Goal: Task Accomplishment & Management: Manage account settings

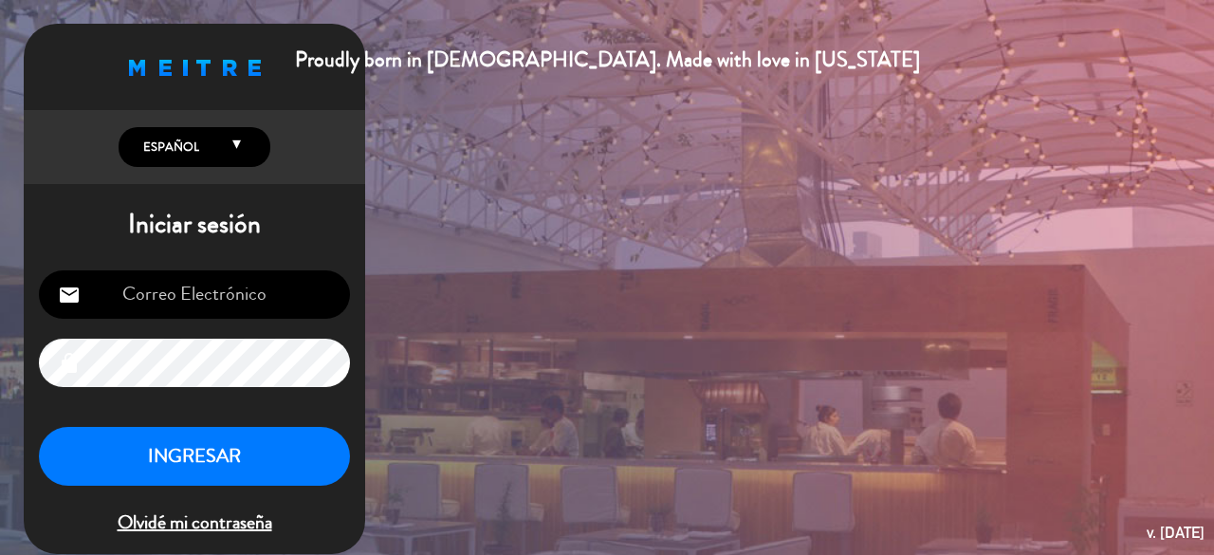
type input "[EMAIL_ADDRESS][DOMAIN_NAME]"
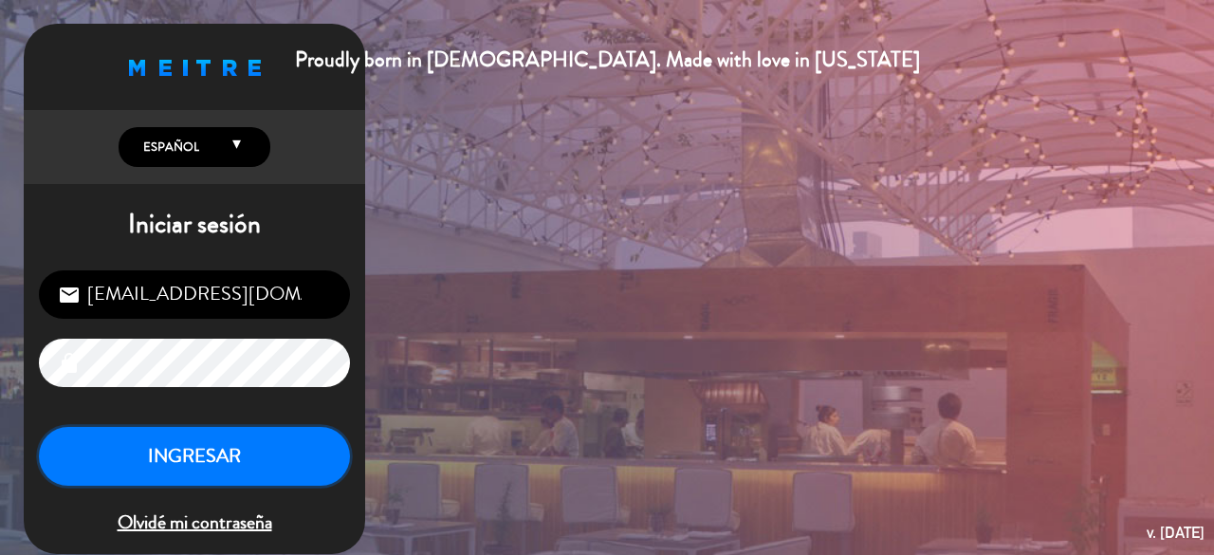
click at [260, 460] on button "INGRESAR" at bounding box center [194, 457] width 311 height 60
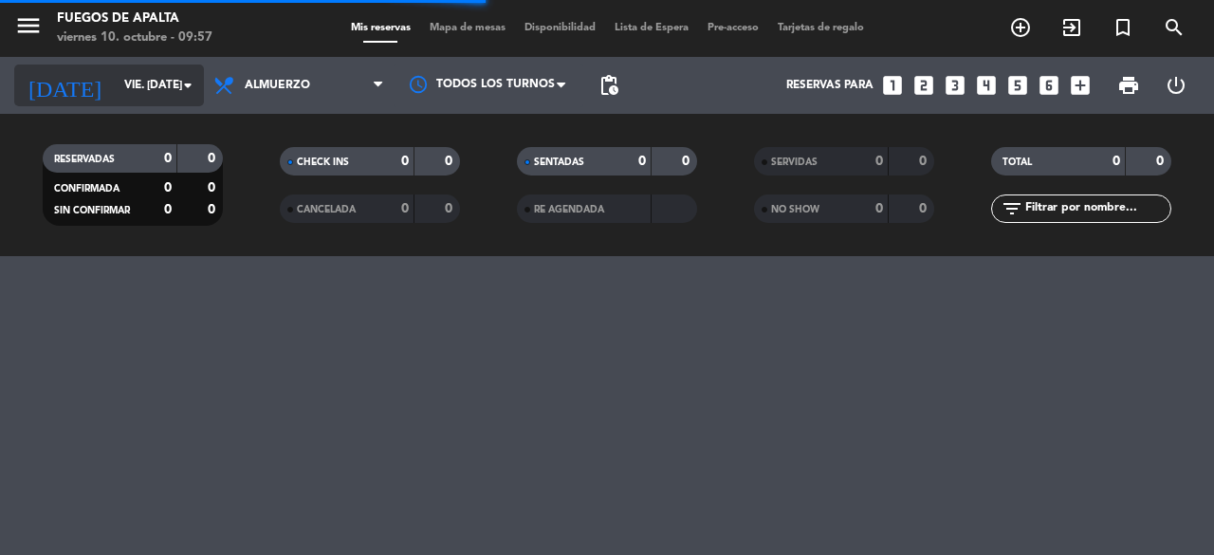
click at [159, 82] on input "vie. [DATE]" at bounding box center [190, 85] width 151 height 32
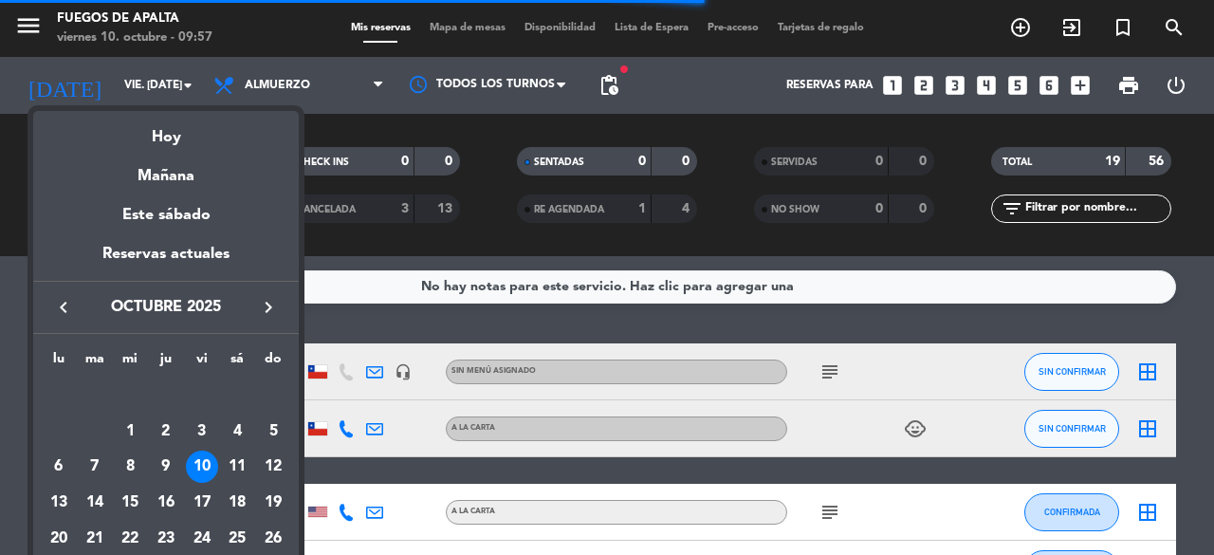
click at [260, 306] on icon "keyboard_arrow_right" at bounding box center [268, 307] width 23 height 23
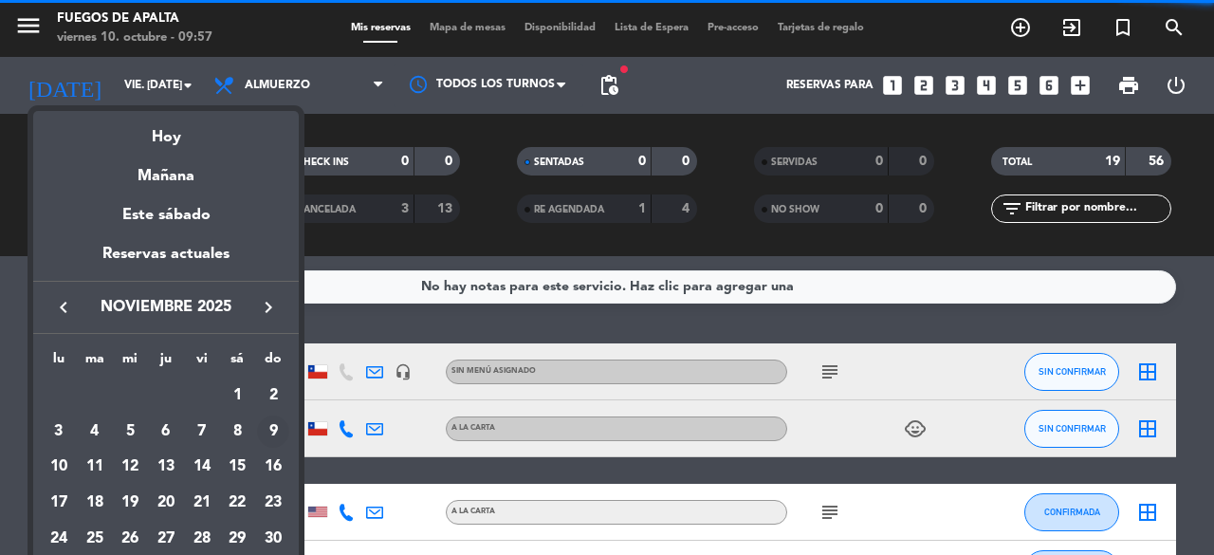
click at [274, 429] on div "9" at bounding box center [273, 432] width 32 height 32
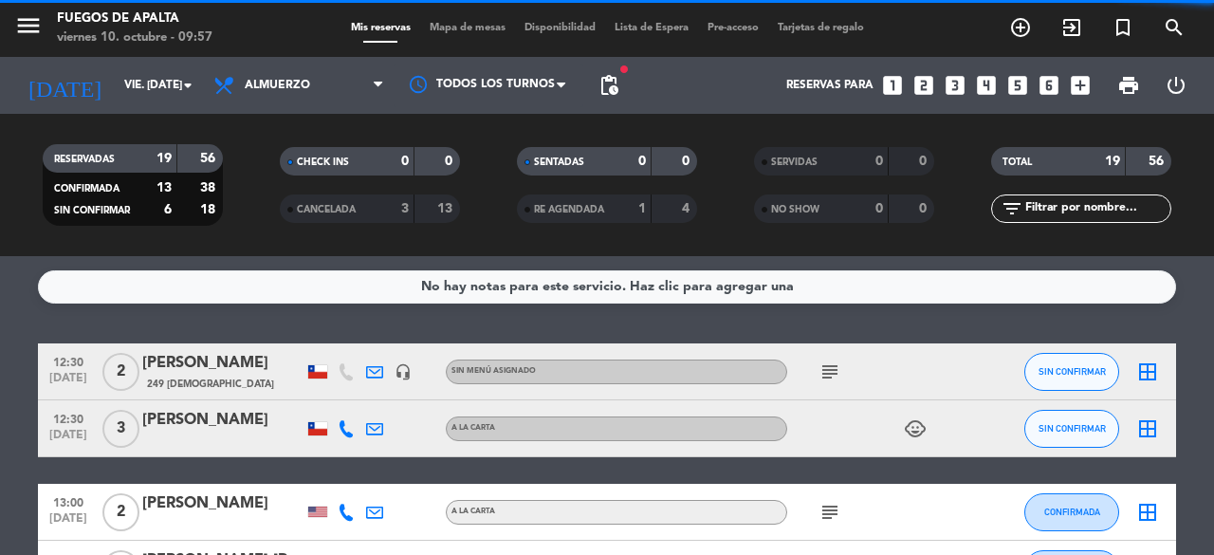
type input "dom. [DATE]"
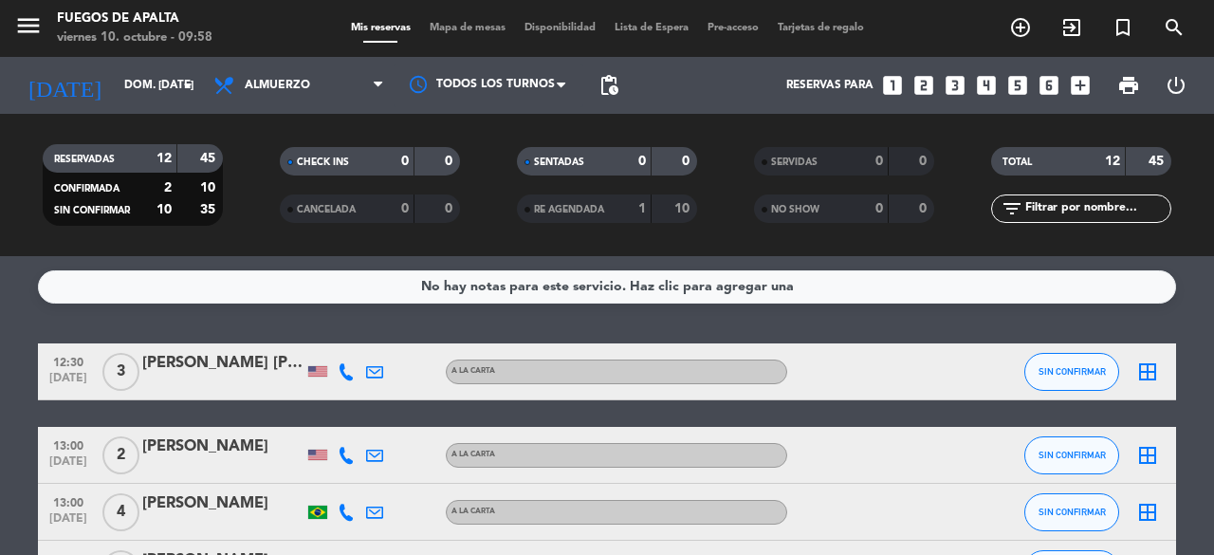
click at [1025, 86] on icon "looks_5" at bounding box center [1018, 85] width 25 height 25
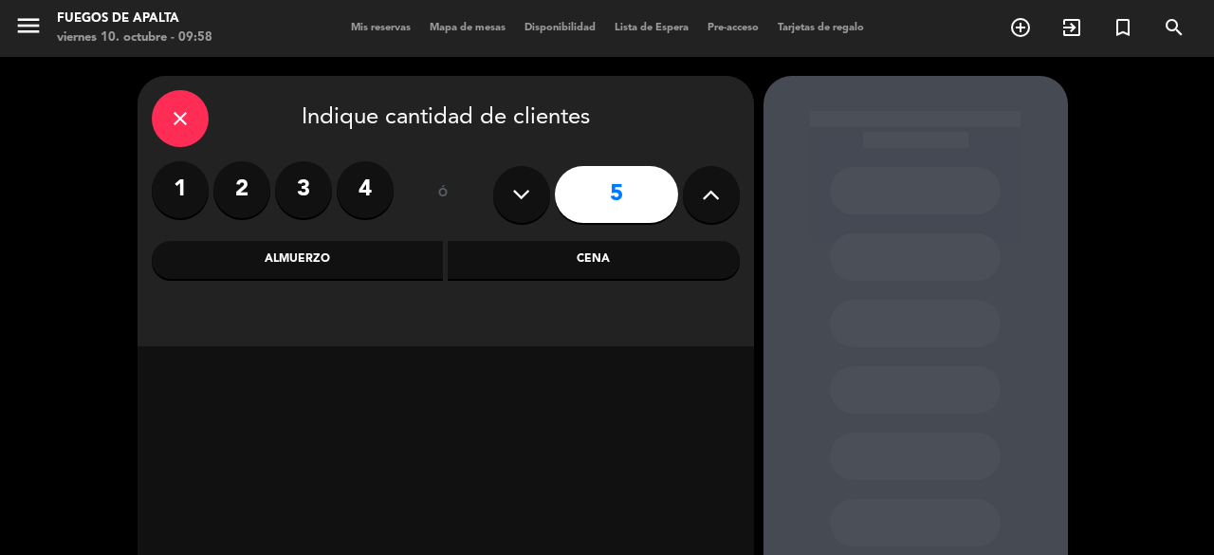
click at [300, 250] on div "Almuerzo" at bounding box center [298, 260] width 292 height 38
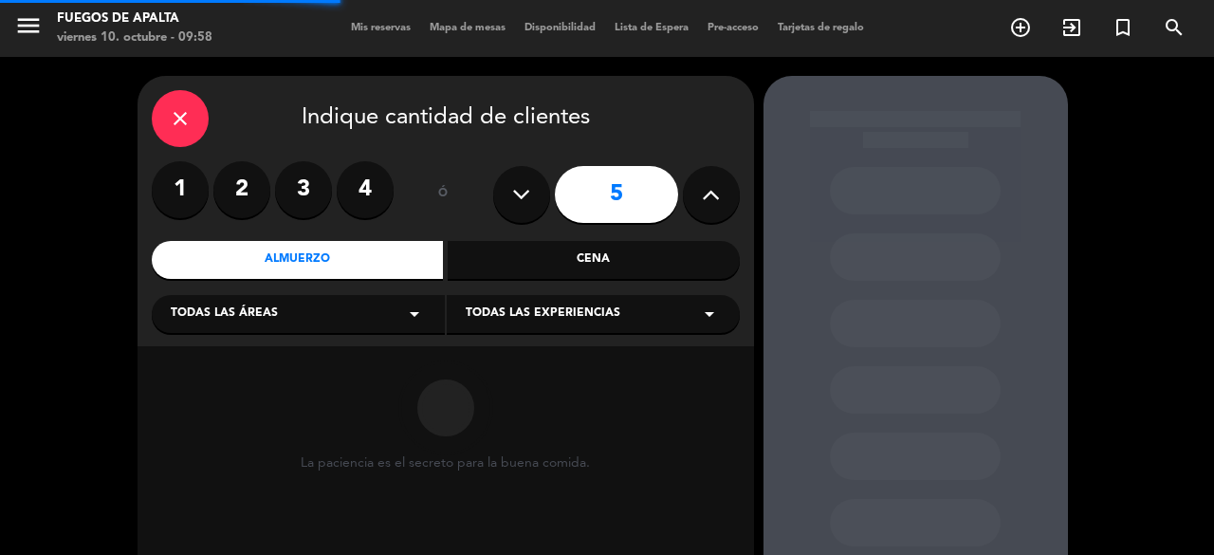
click at [277, 310] on div "Todas las áreas arrow_drop_down" at bounding box center [298, 314] width 293 height 38
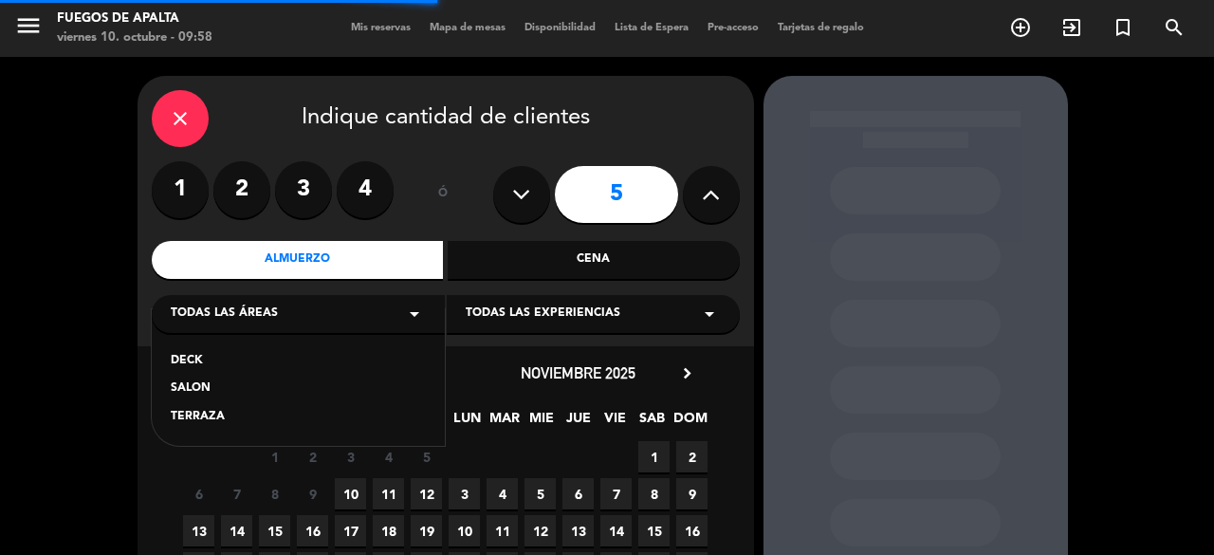
click at [231, 367] on div "DECK" at bounding box center [298, 361] width 255 height 19
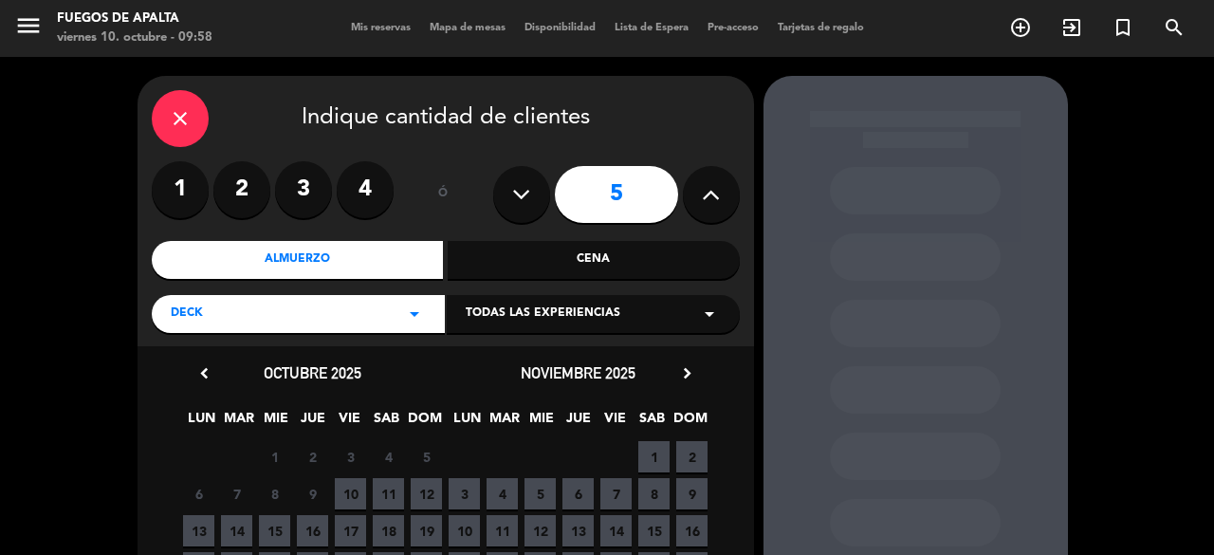
click at [690, 504] on span "9" at bounding box center [691, 493] width 31 height 31
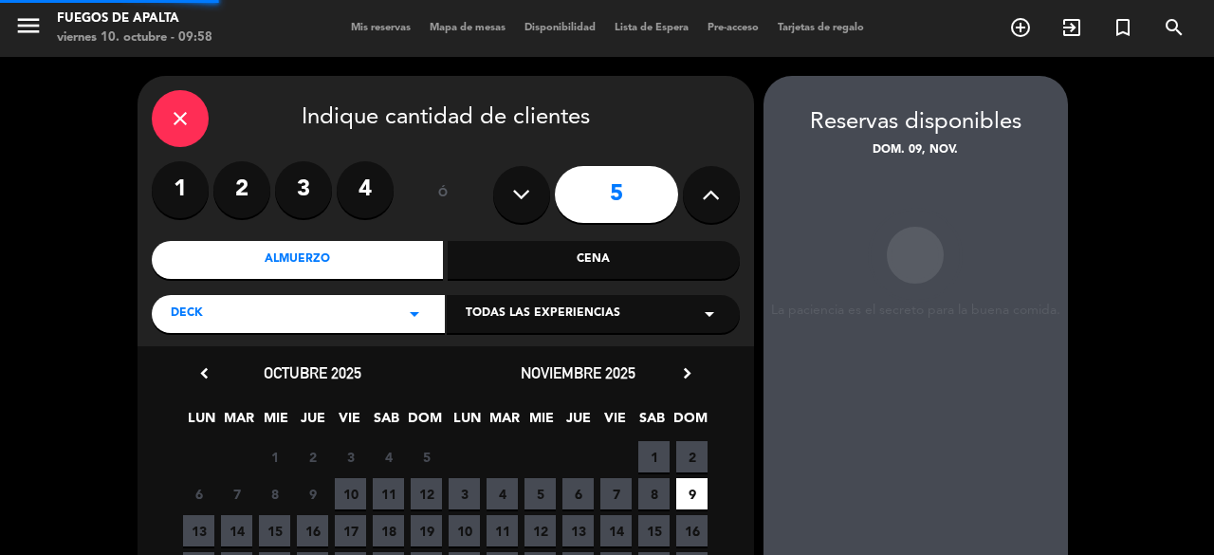
scroll to position [76, 0]
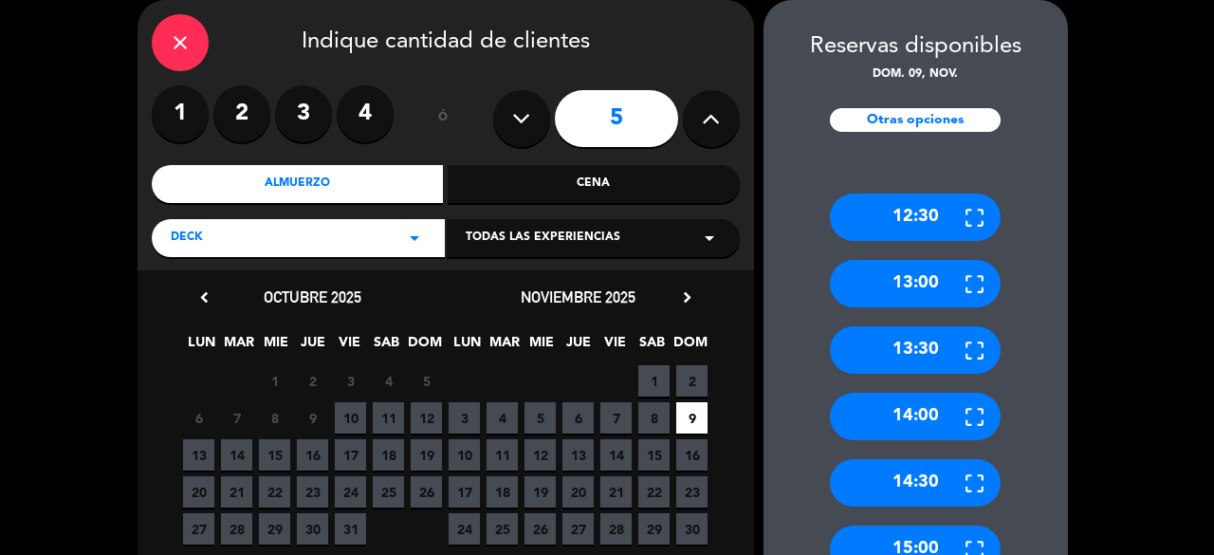
click at [1086, 247] on div "close Indique cantidad de clientes 1 2 3 4 ó 5 Almuerzo Cena DECK arrow_drop_do…" at bounding box center [607, 370] width 1214 height 778
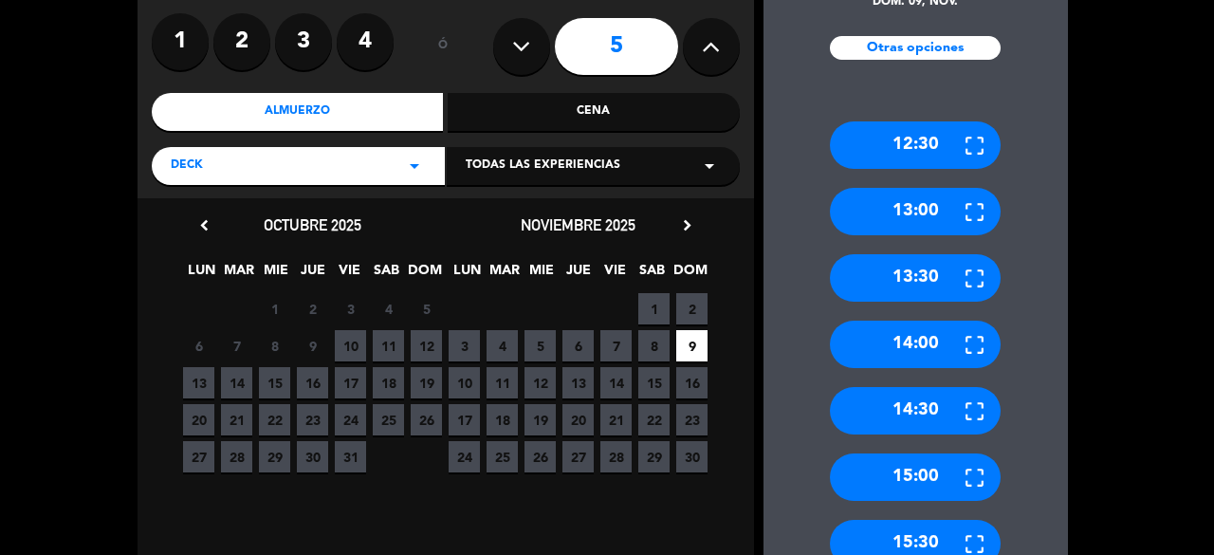
scroll to position [231, 0]
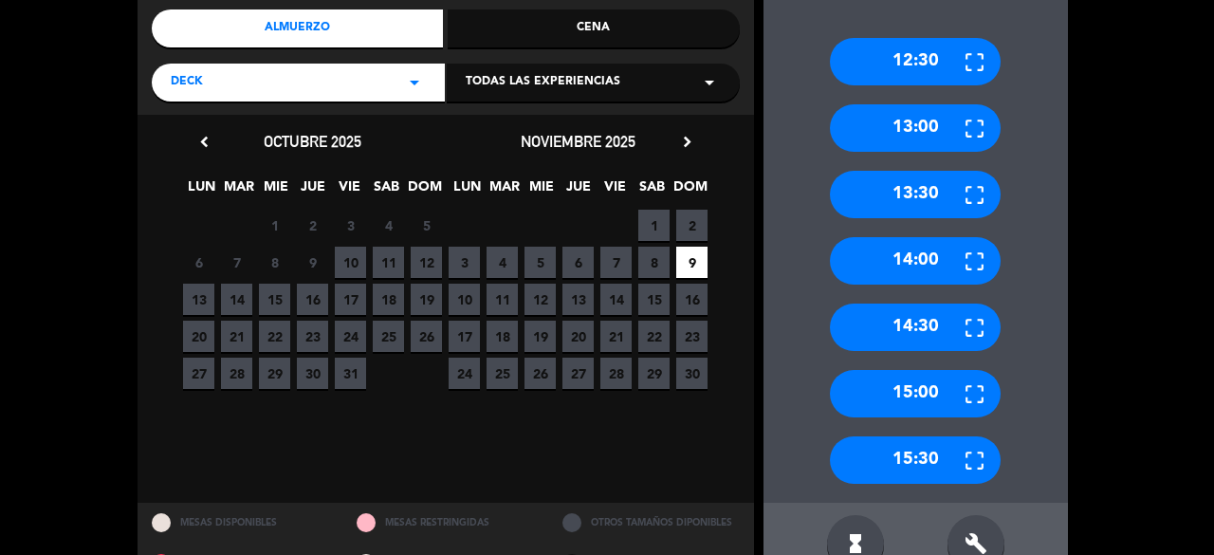
click at [987, 536] on div "build" at bounding box center [976, 543] width 57 height 57
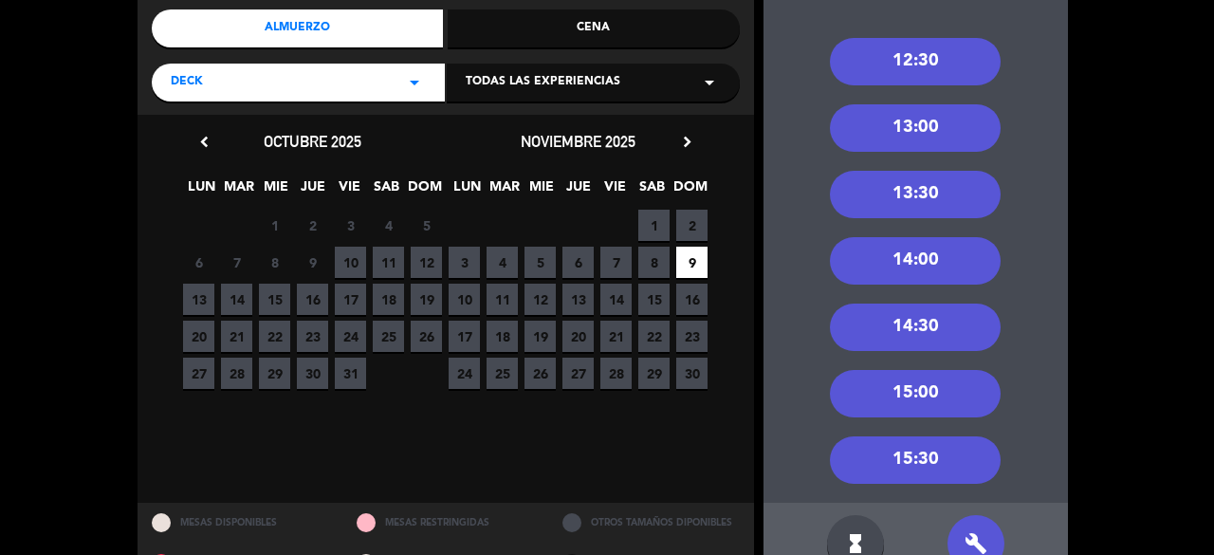
click at [952, 186] on div "13:30" at bounding box center [915, 194] width 171 height 47
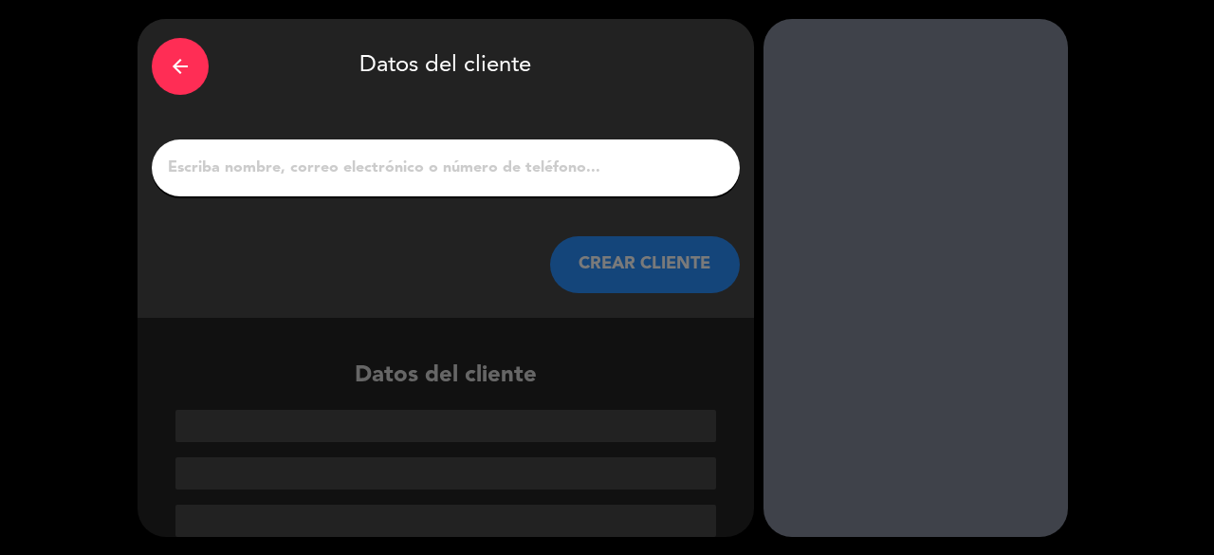
click at [413, 152] on div at bounding box center [446, 167] width 588 height 57
click at [405, 158] on input "1" at bounding box center [446, 168] width 560 height 27
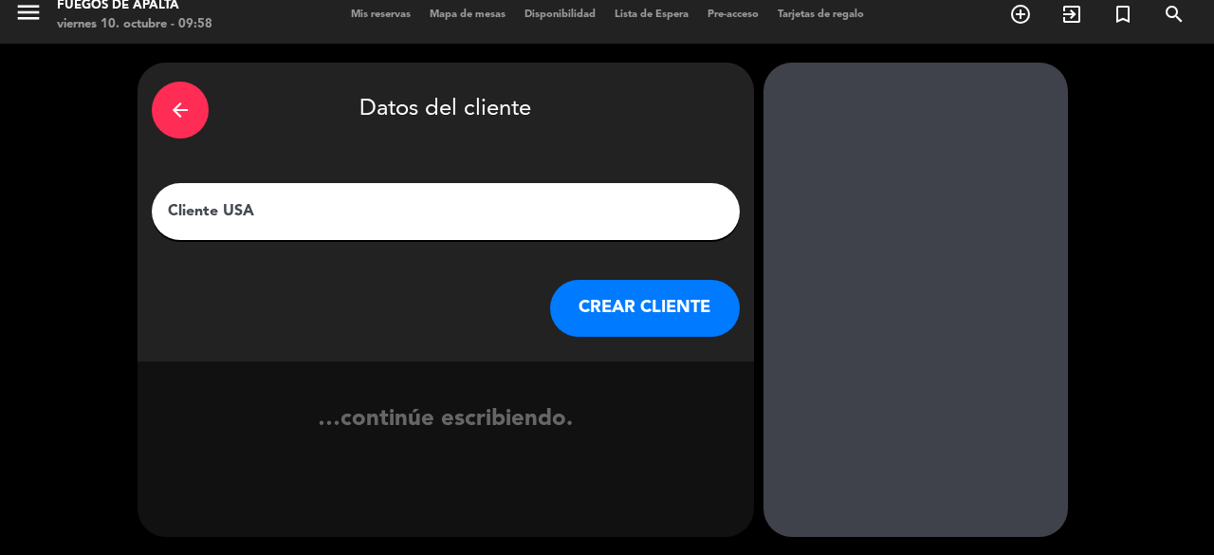
type input "Cliente USA"
click at [591, 301] on button "CREAR CLIENTE" at bounding box center [645, 308] width 190 height 57
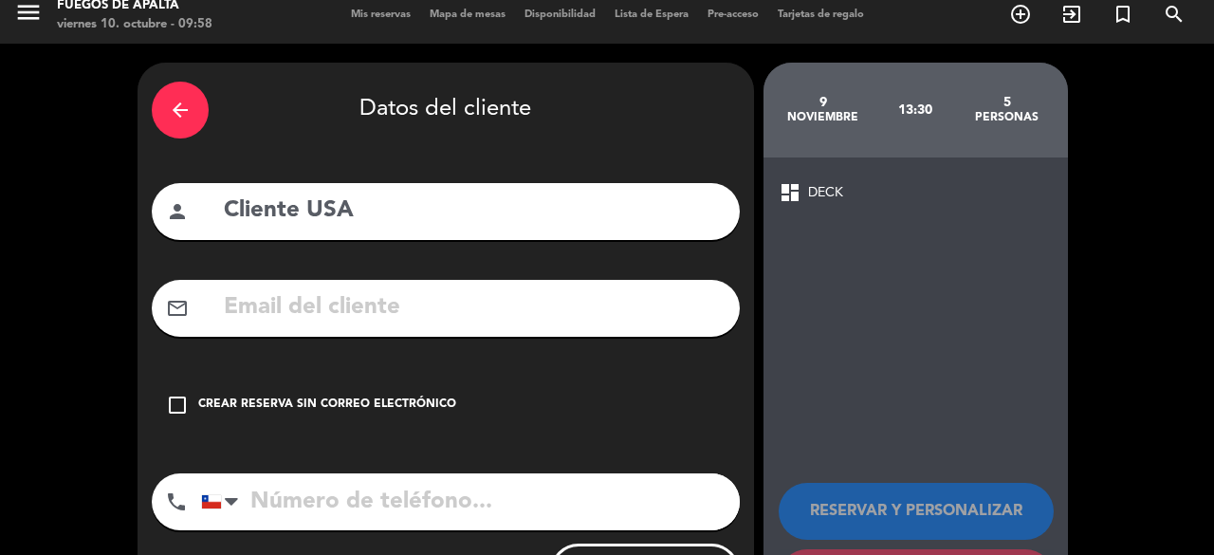
click at [443, 381] on div "check_box_outline_blank Crear reserva sin correo electrónico" at bounding box center [446, 405] width 588 height 57
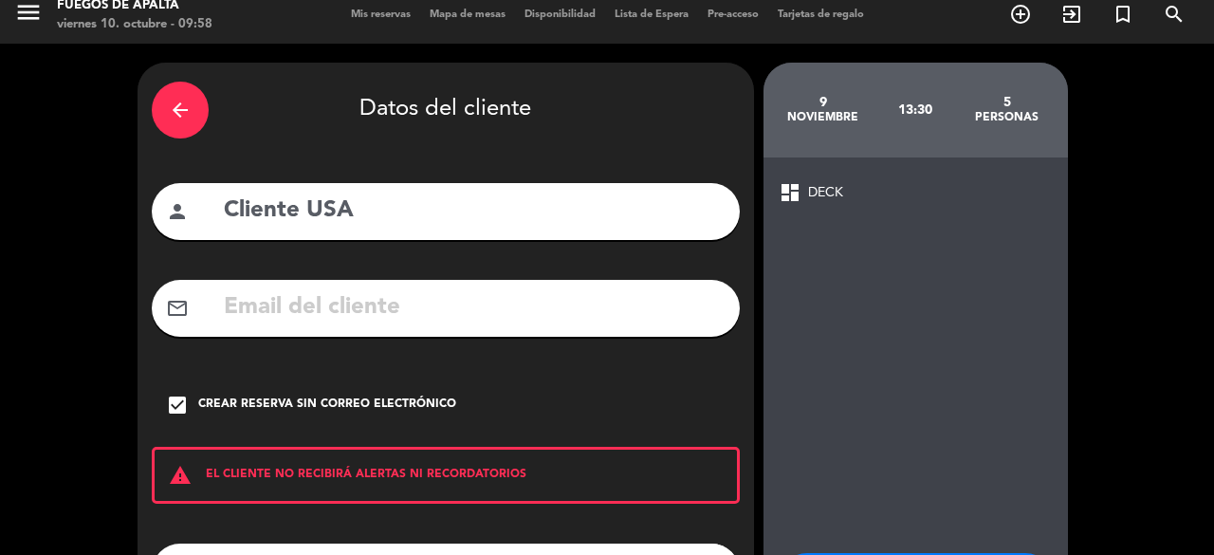
click at [894, 379] on div "dashboard DECK RESERVAR Y PERSONALIZAR RESERVAR Y TERMINAR" at bounding box center [916, 428] width 305 height 542
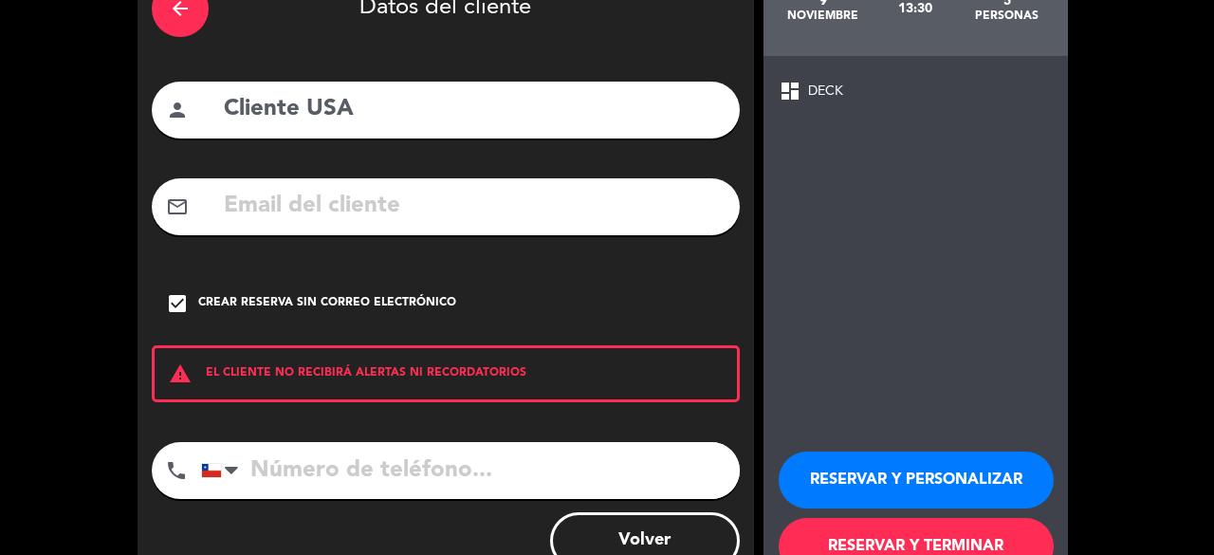
click at [854, 553] on button "RESERVAR Y TERMINAR" at bounding box center [916, 546] width 275 height 57
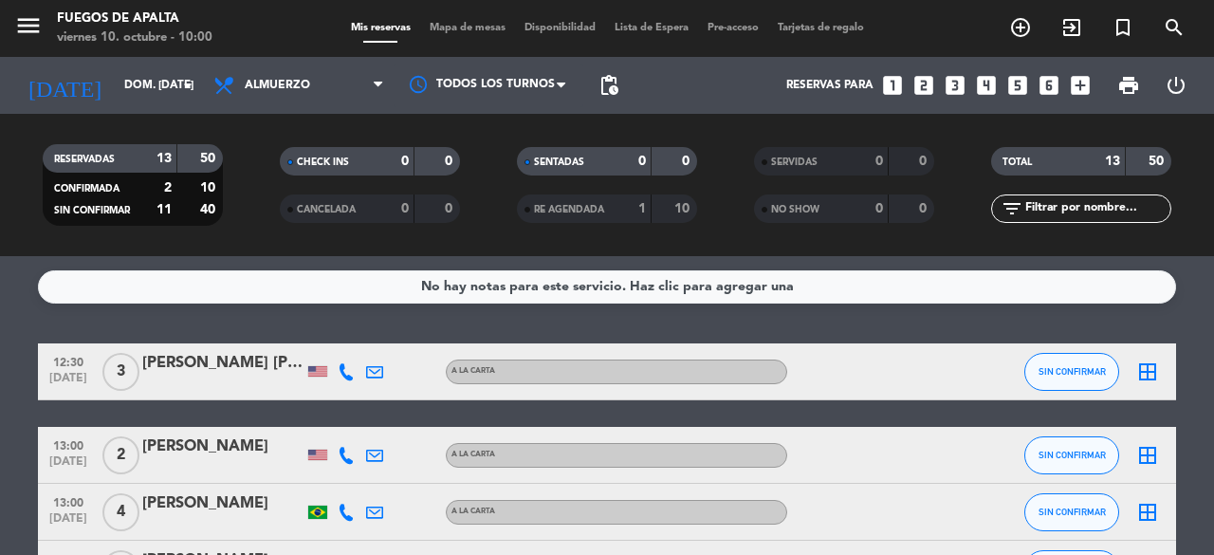
click at [362, 323] on div "No hay notas para este servicio. Haz clic para agregar una 12:30 [DATE] 3 [PERS…" at bounding box center [607, 405] width 1214 height 299
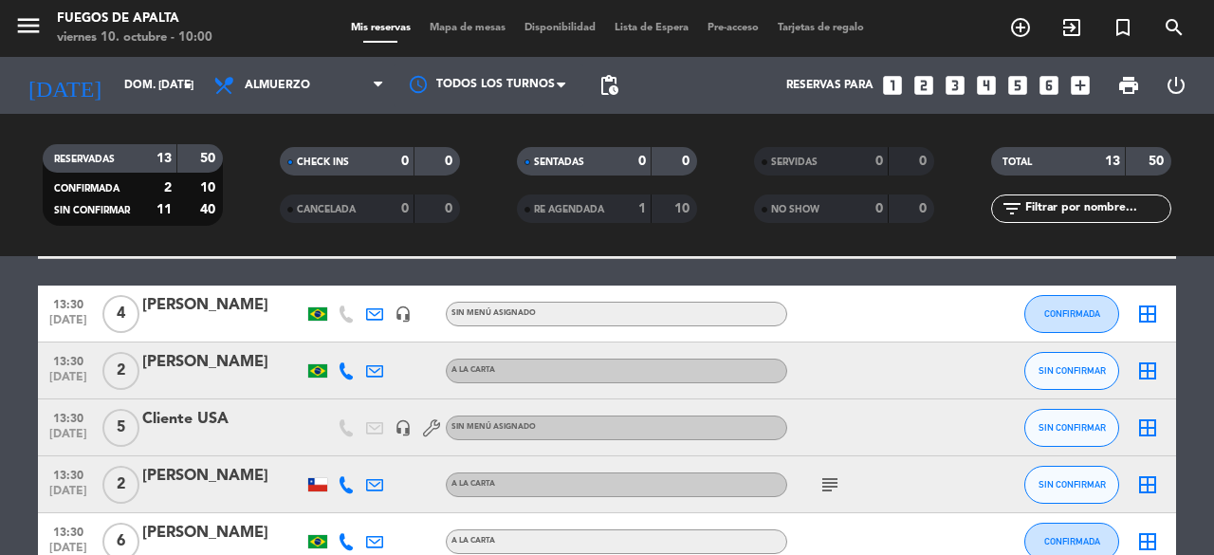
scroll to position [522, 0]
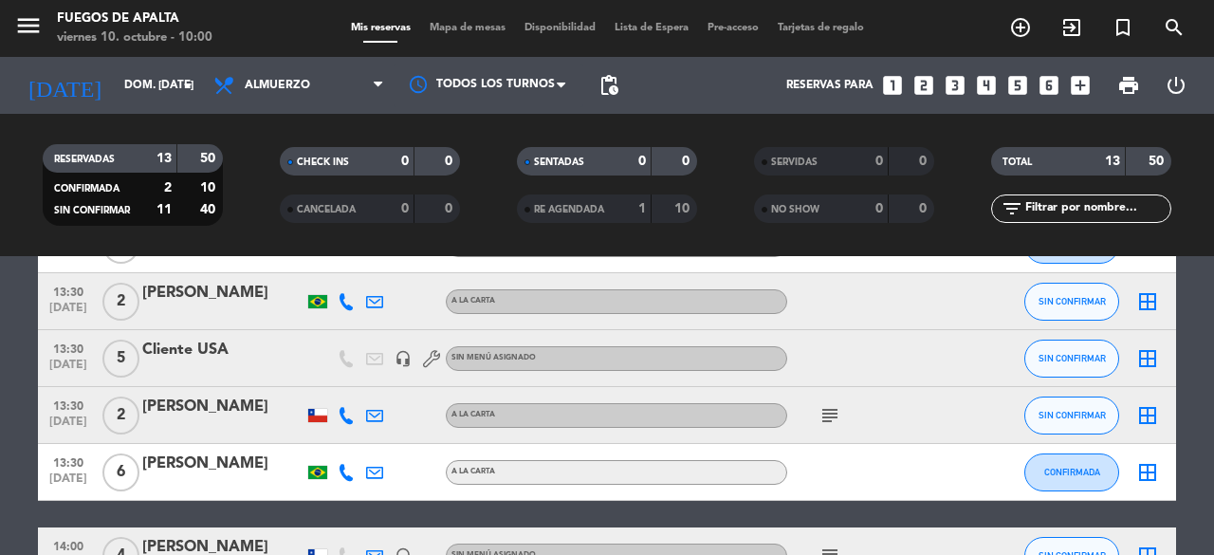
click at [167, 342] on div "Cliente USA" at bounding box center [222, 350] width 161 height 25
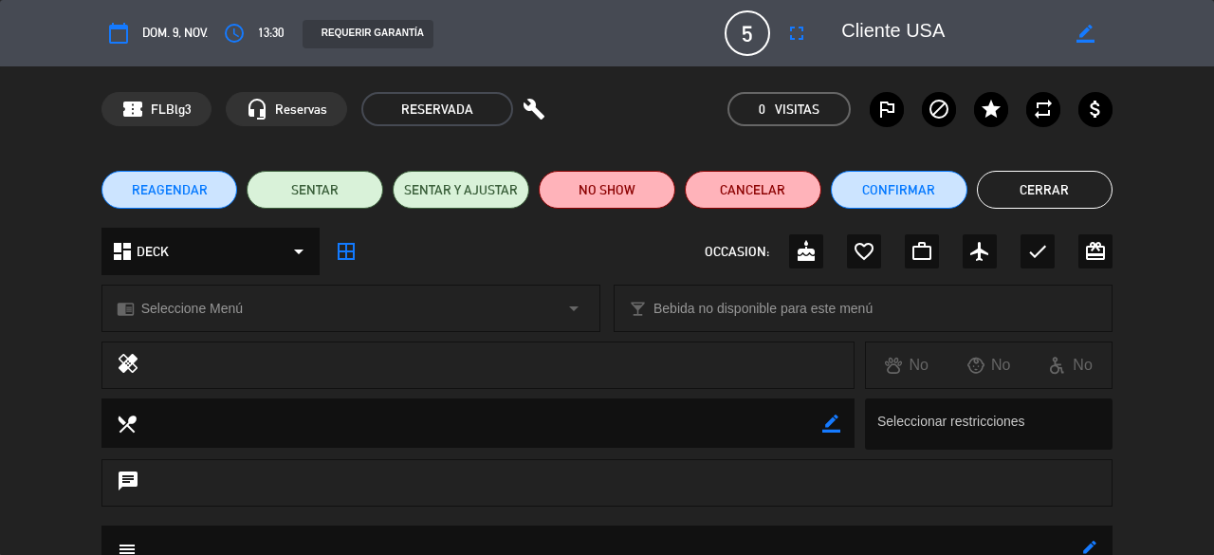
click at [1209, 453] on div "local_dining border_color Seleccionar restricciones" at bounding box center [607, 428] width 1214 height 61
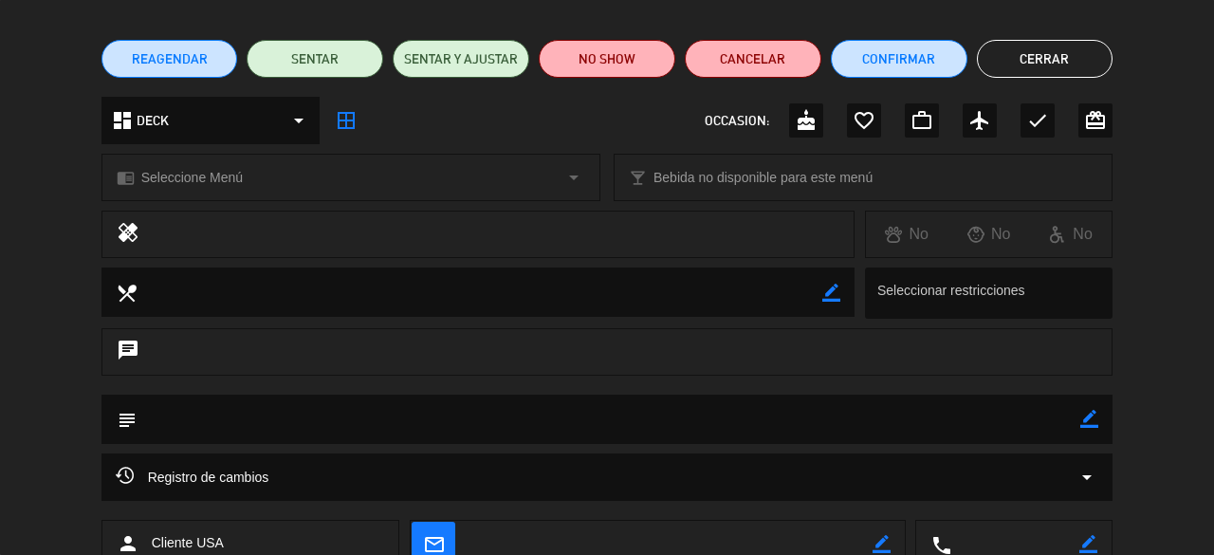
scroll to position [143, 0]
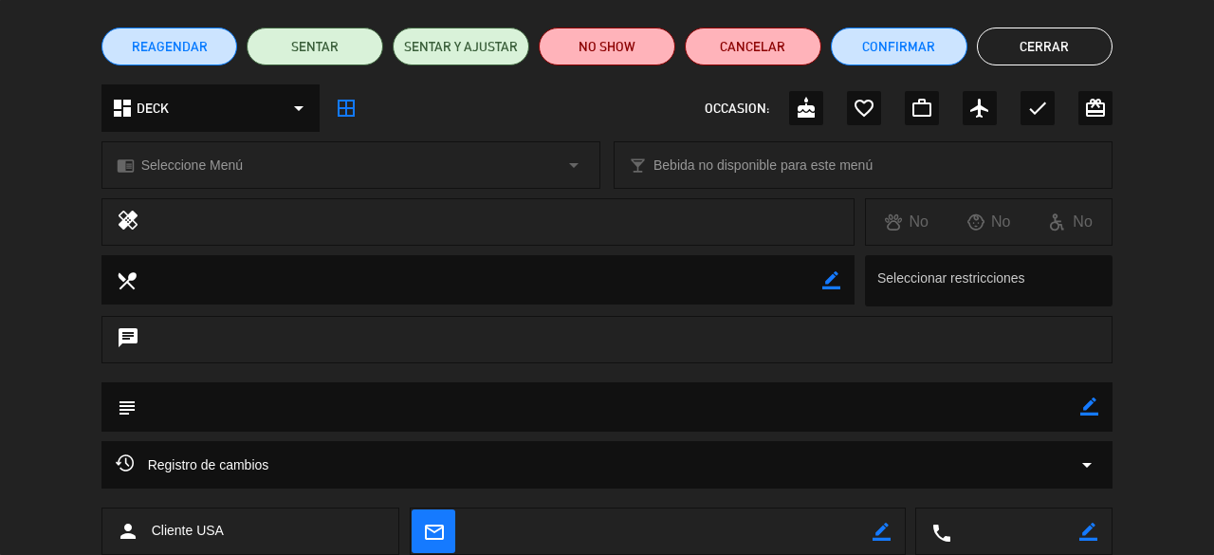
click at [1089, 404] on icon "border_color" at bounding box center [1090, 406] width 18 height 18
click at [990, 397] on textarea at bounding box center [609, 406] width 945 height 48
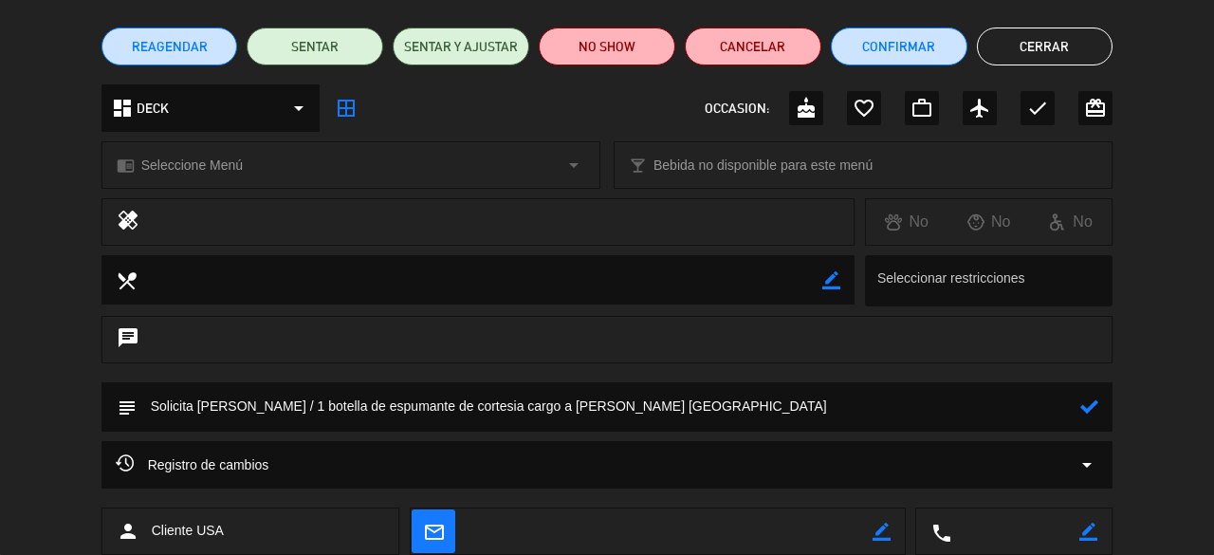
click at [438, 410] on textarea at bounding box center [609, 406] width 945 height 48
click at [1089, 389] on div at bounding box center [1090, 406] width 18 height 49
click at [1096, 413] on icon at bounding box center [1090, 406] width 18 height 18
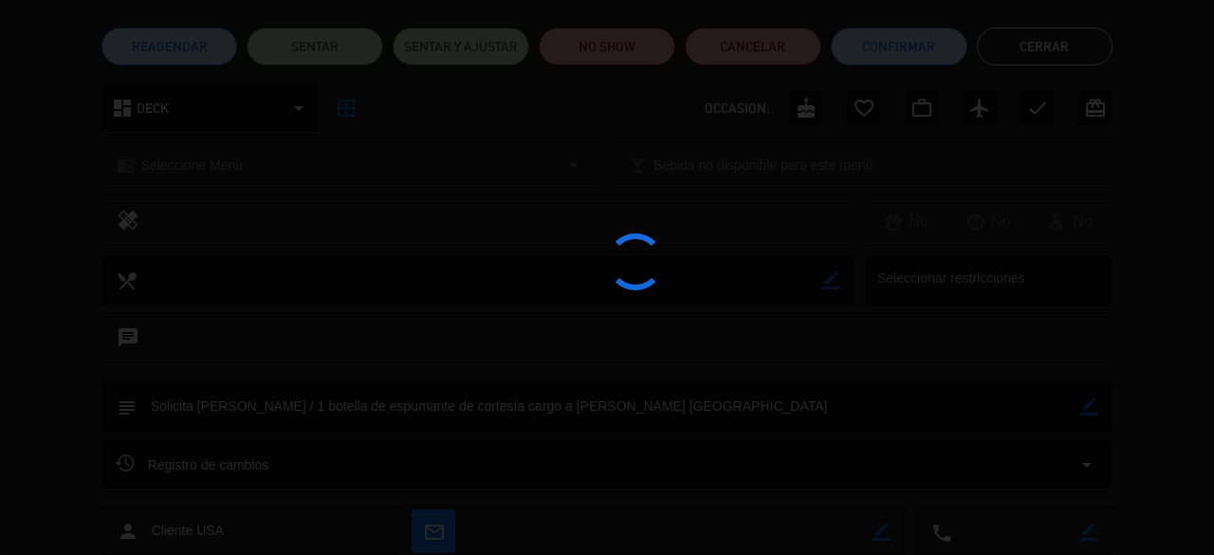
type textarea "Solicita [PERSON_NAME] / 1 botella de espumante de cortesía cargo a [PERSON_NAM…"
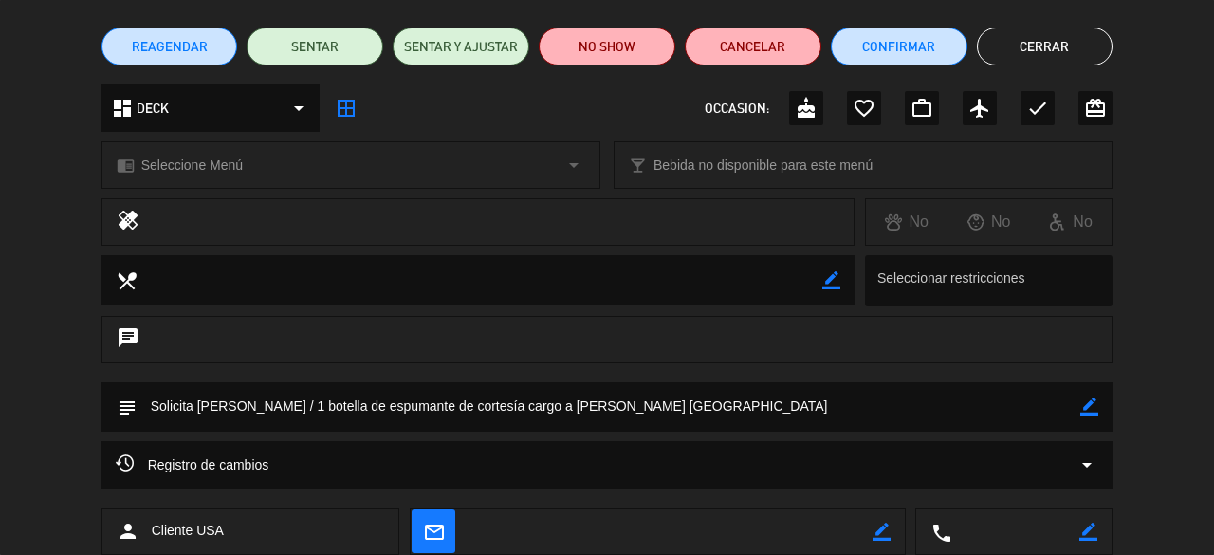
click at [1049, 39] on button "Cerrar" at bounding box center [1045, 47] width 137 height 38
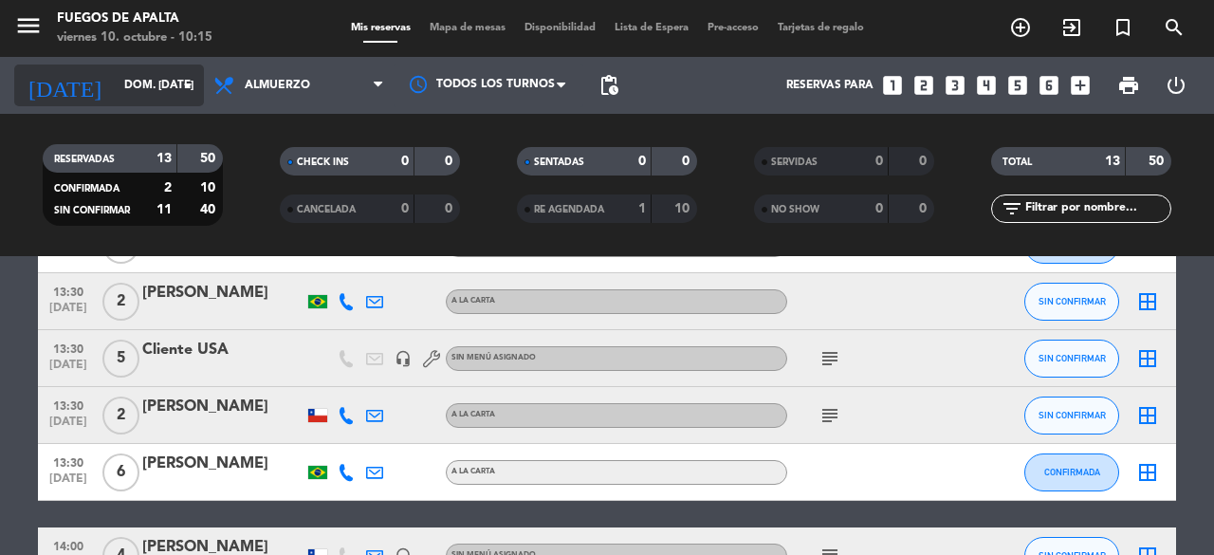
click at [116, 79] on input "dom. [DATE]" at bounding box center [190, 85] width 151 height 32
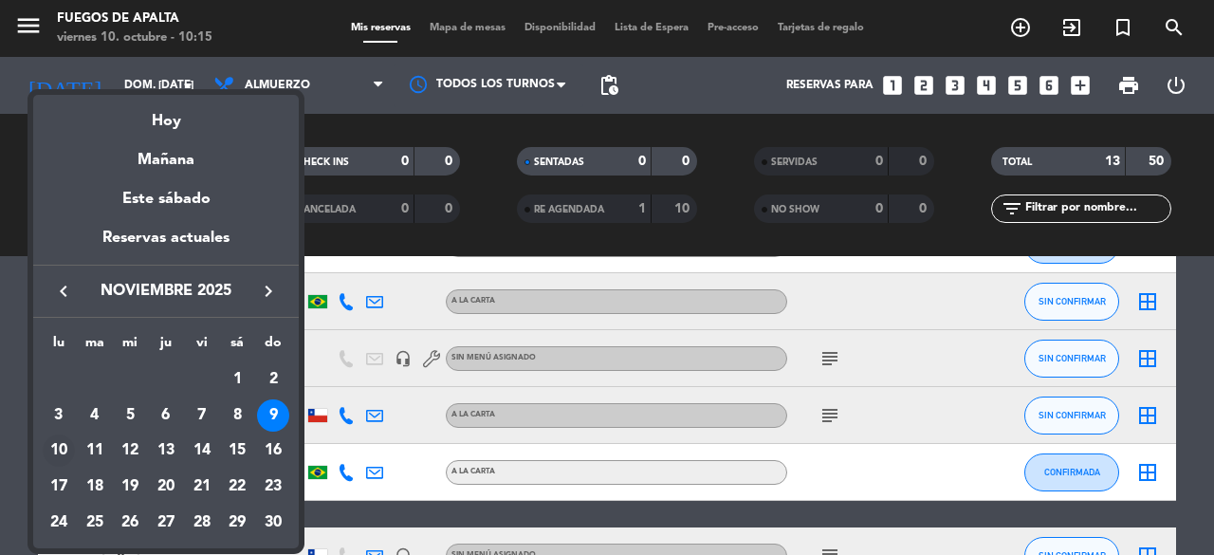
click at [63, 459] on div "10" at bounding box center [59, 450] width 32 height 32
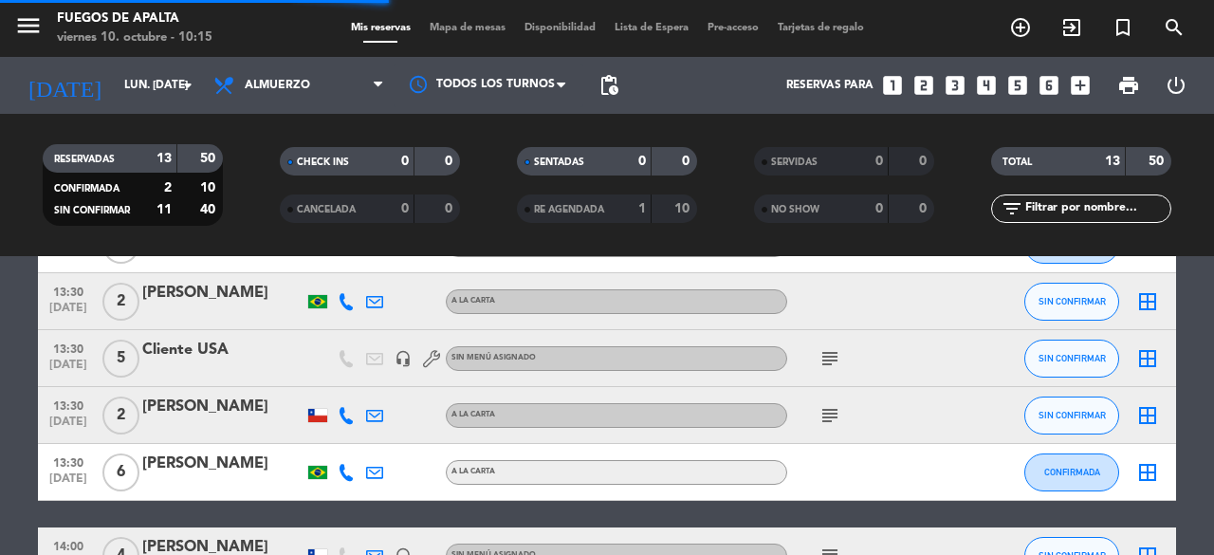
scroll to position [163, 0]
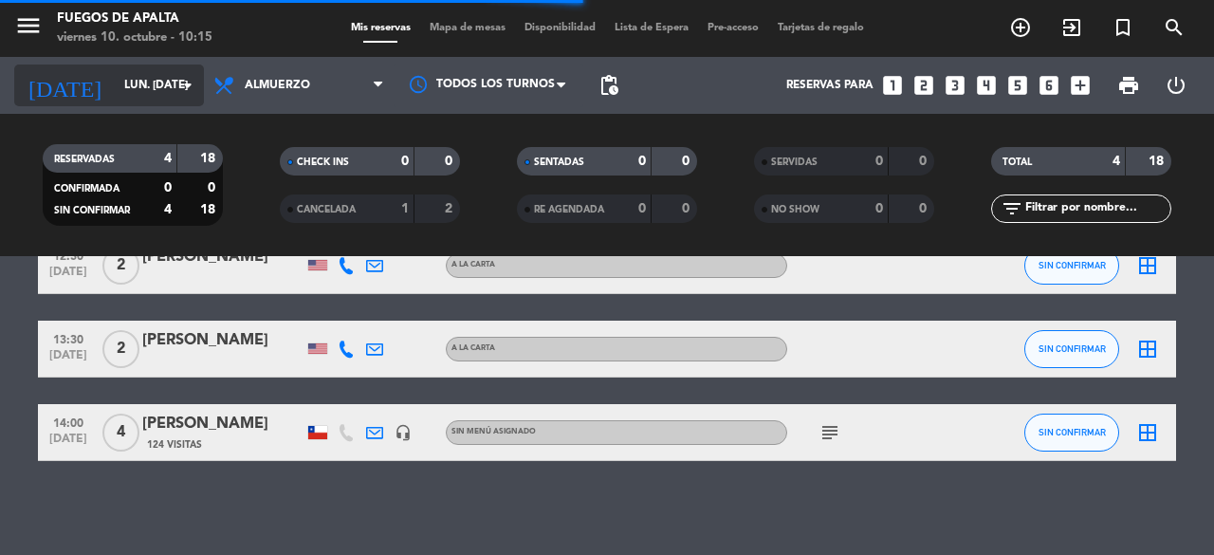
click at [118, 77] on input "lun. [DATE]" at bounding box center [190, 85] width 151 height 32
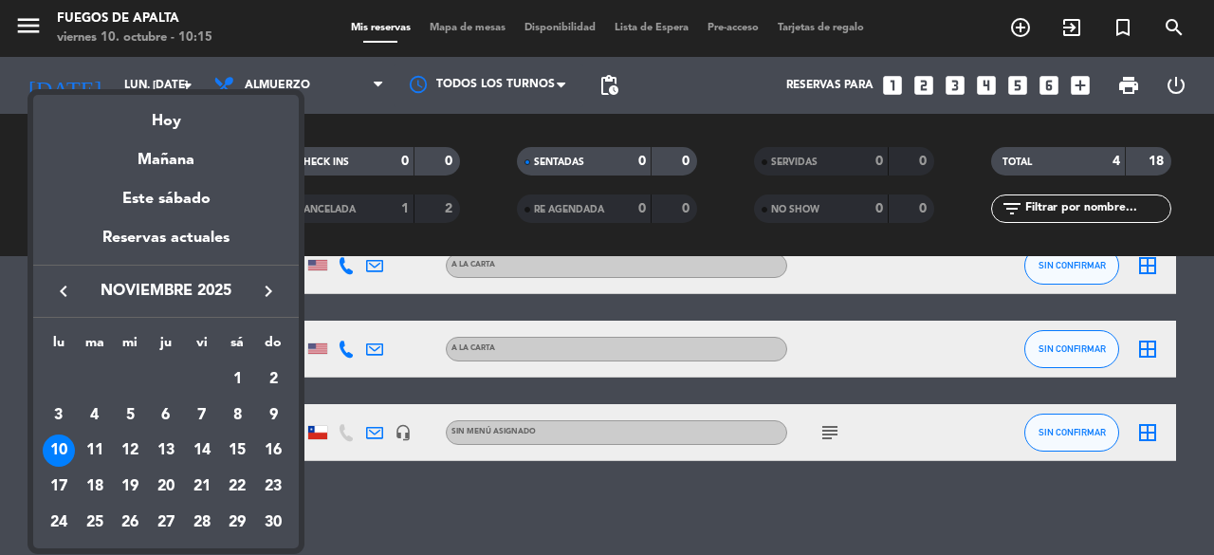
click at [59, 295] on icon "keyboard_arrow_left" at bounding box center [63, 291] width 23 height 23
click at [65, 494] on div "13" at bounding box center [59, 487] width 32 height 32
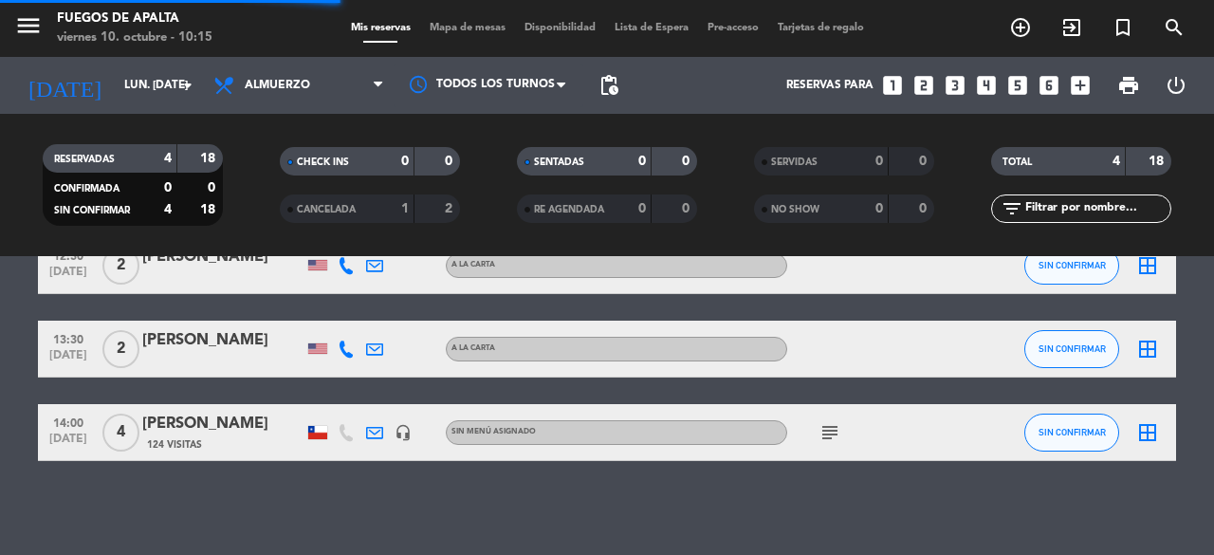
scroll to position [436, 0]
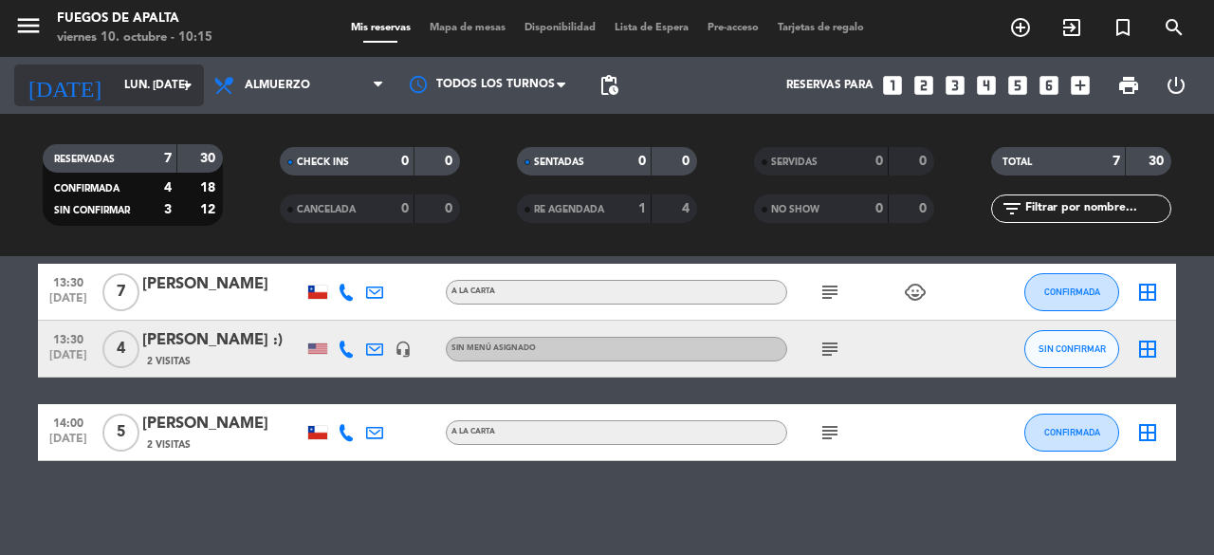
click at [156, 88] on input "lun. [DATE]" at bounding box center [190, 85] width 151 height 32
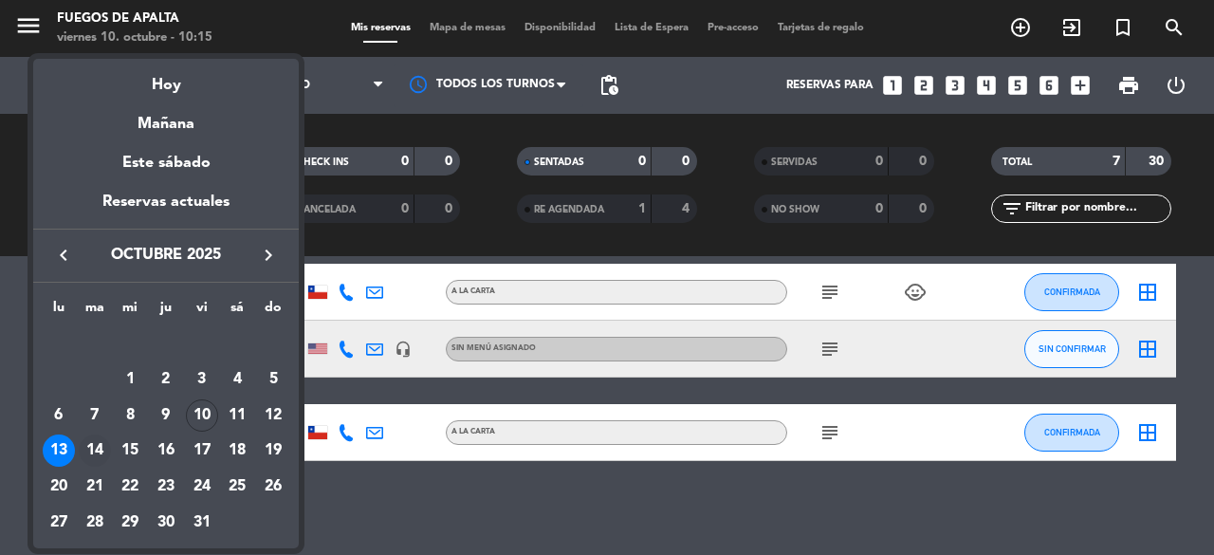
click at [95, 452] on div "14" at bounding box center [95, 450] width 32 height 32
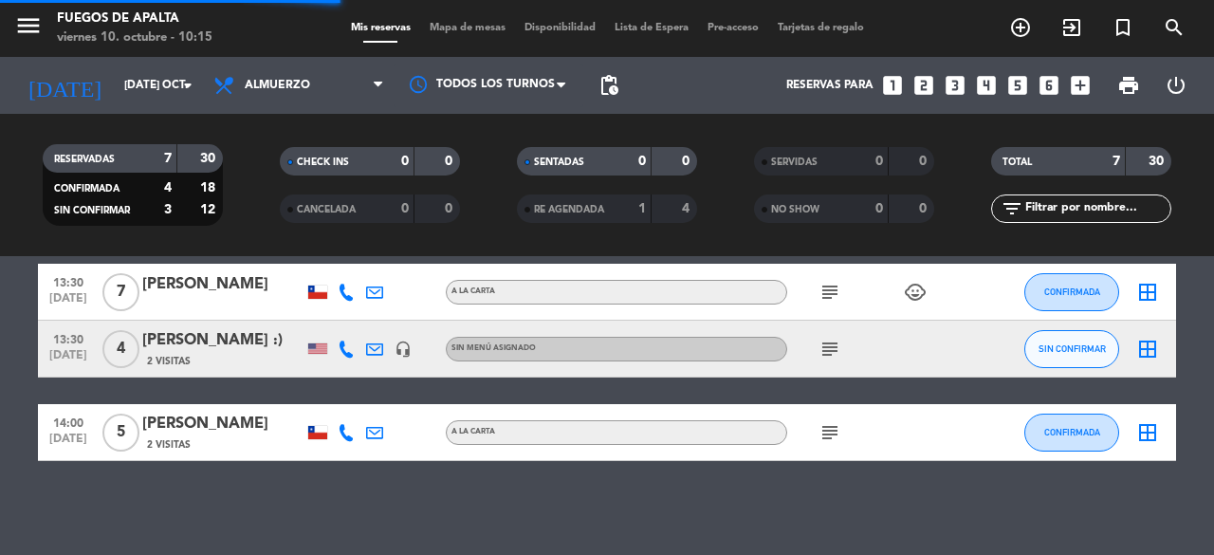
scroll to position [522, 0]
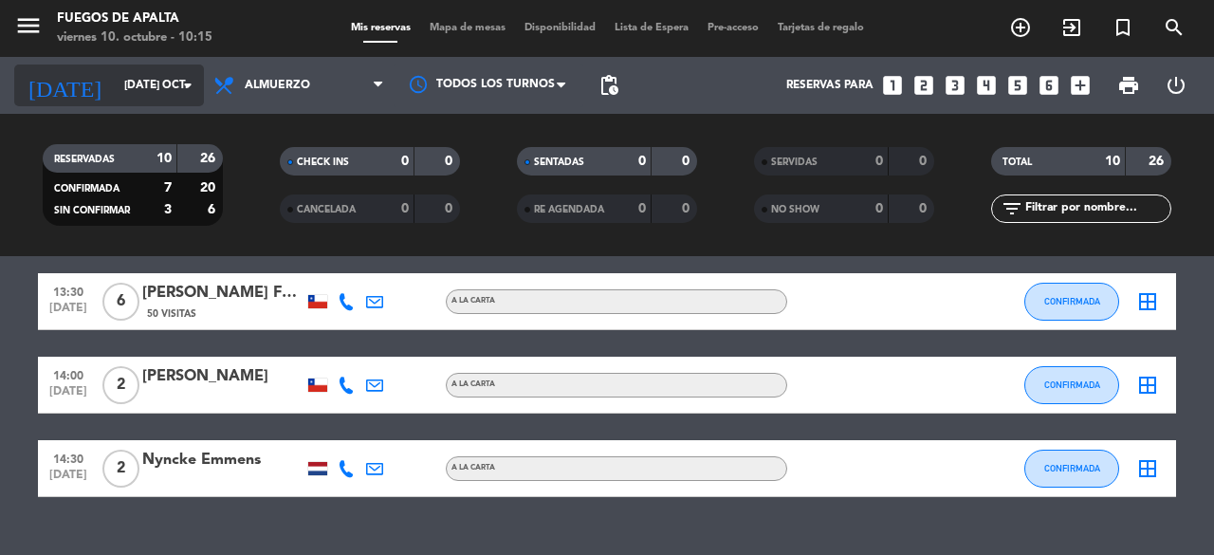
click at [133, 75] on input "[DATE] oct." at bounding box center [190, 85] width 151 height 32
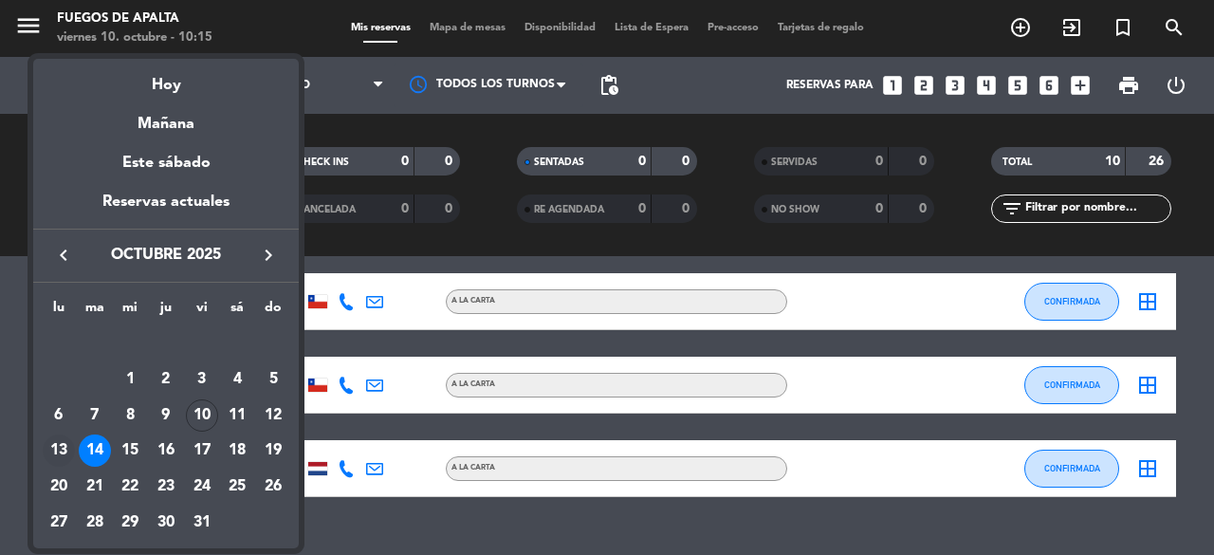
click at [66, 449] on div "13" at bounding box center [59, 450] width 32 height 32
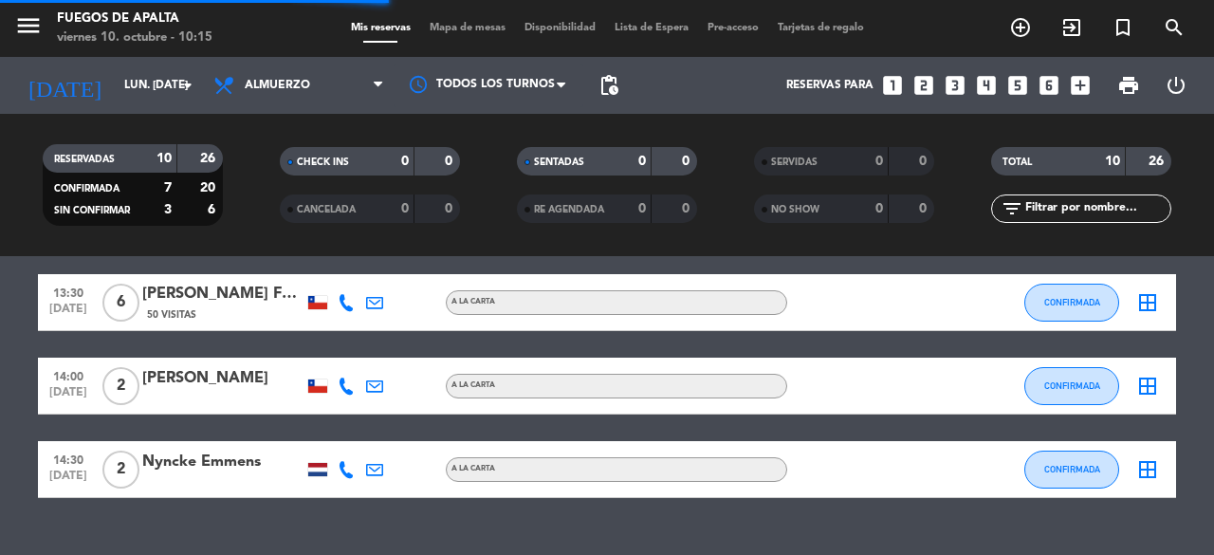
scroll to position [436, 0]
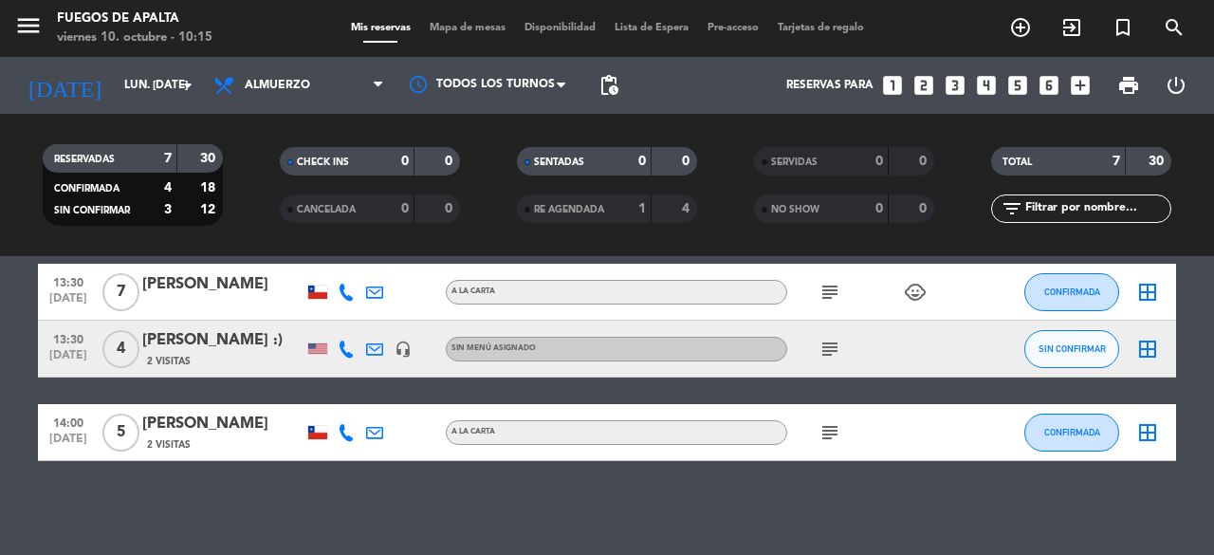
click at [835, 350] on icon "subject" at bounding box center [830, 349] width 23 height 23
click at [1053, 358] on button "SIN CONFIRMAR" at bounding box center [1072, 349] width 95 height 38
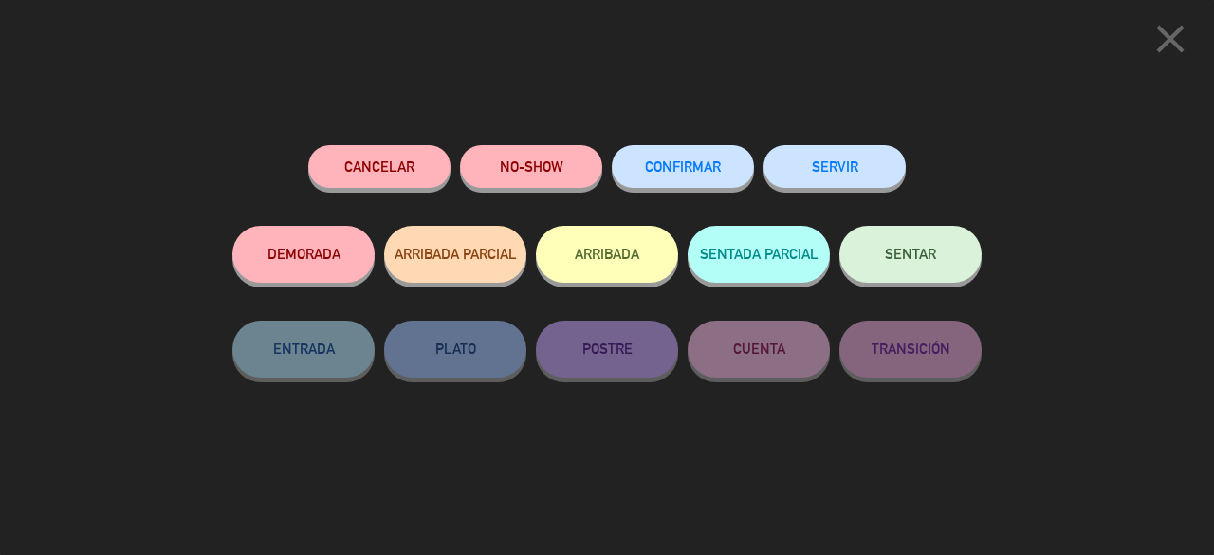
click at [392, 184] on button "Cancelar" at bounding box center [379, 166] width 142 height 43
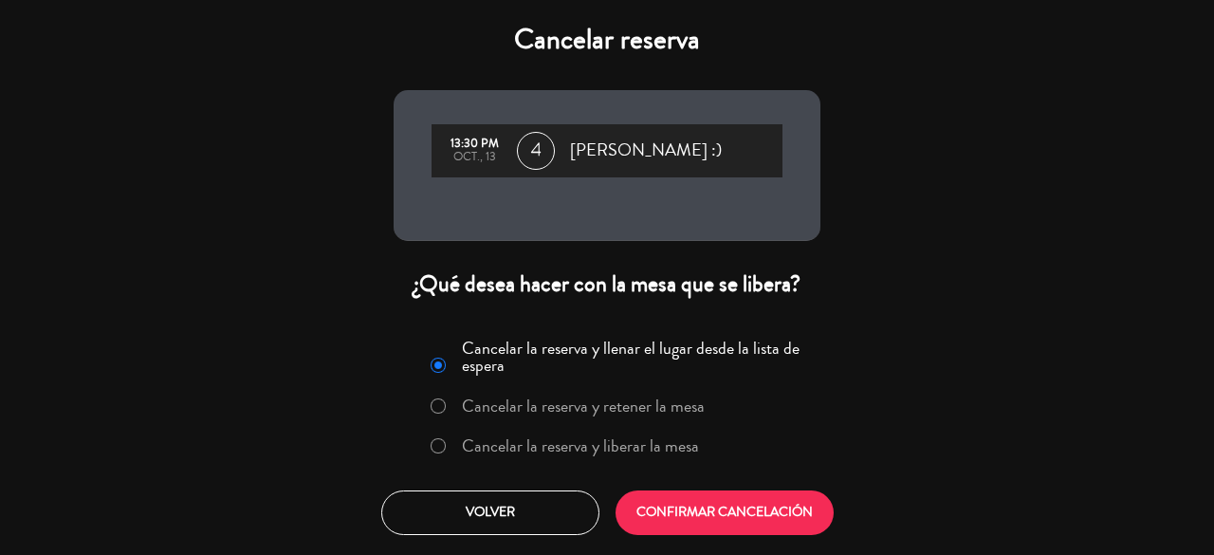
click at [668, 464] on div "Cancelar la reserva y llenar el lugar desde la lista de espera Cancelar la rese…" at bounding box center [607, 401] width 402 height 139
click at [644, 448] on label "Cancelar la reserva y liberar la mesa" at bounding box center [580, 445] width 237 height 17
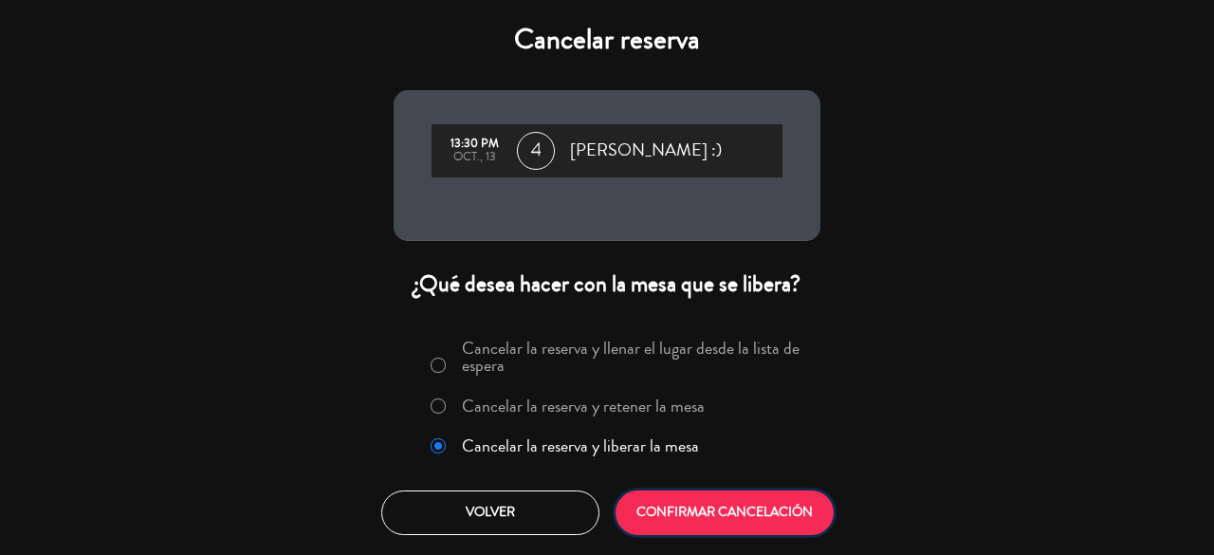
click at [679, 511] on button "CONFIRMAR CANCELACIÓN" at bounding box center [725, 512] width 218 height 45
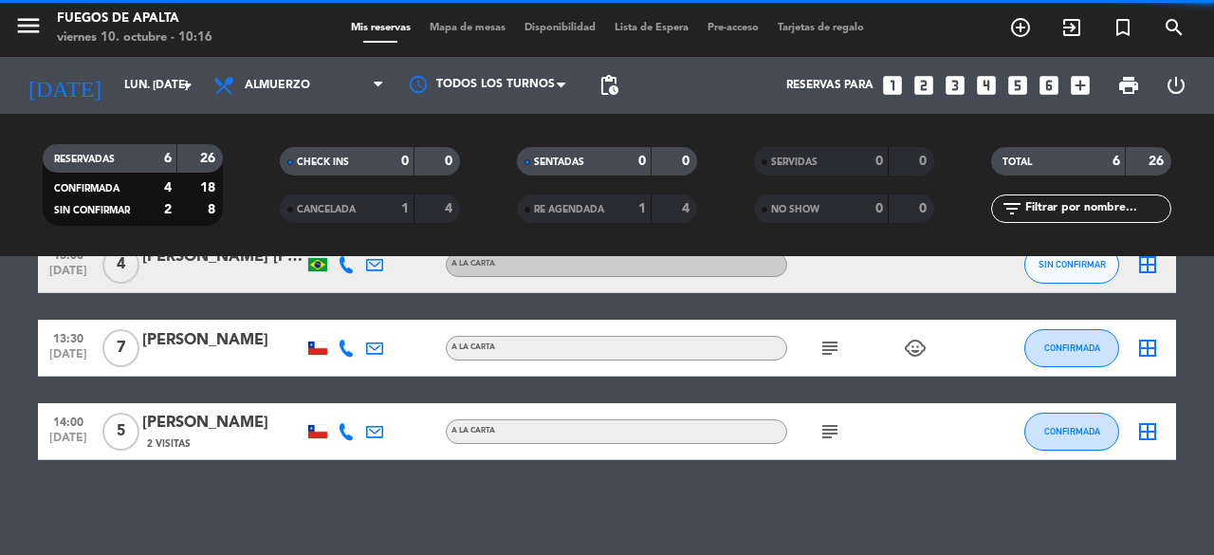
scroll to position [379, 0]
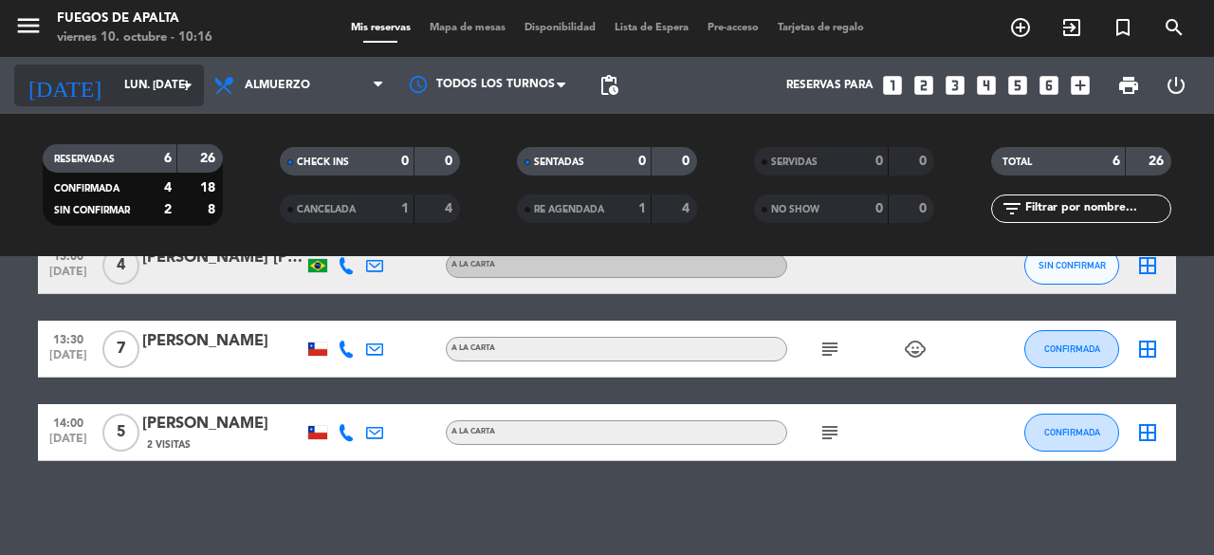
click at [146, 67] on div "[DATE] lun. [DATE] arrow_drop_down" at bounding box center [109, 86] width 190 height 42
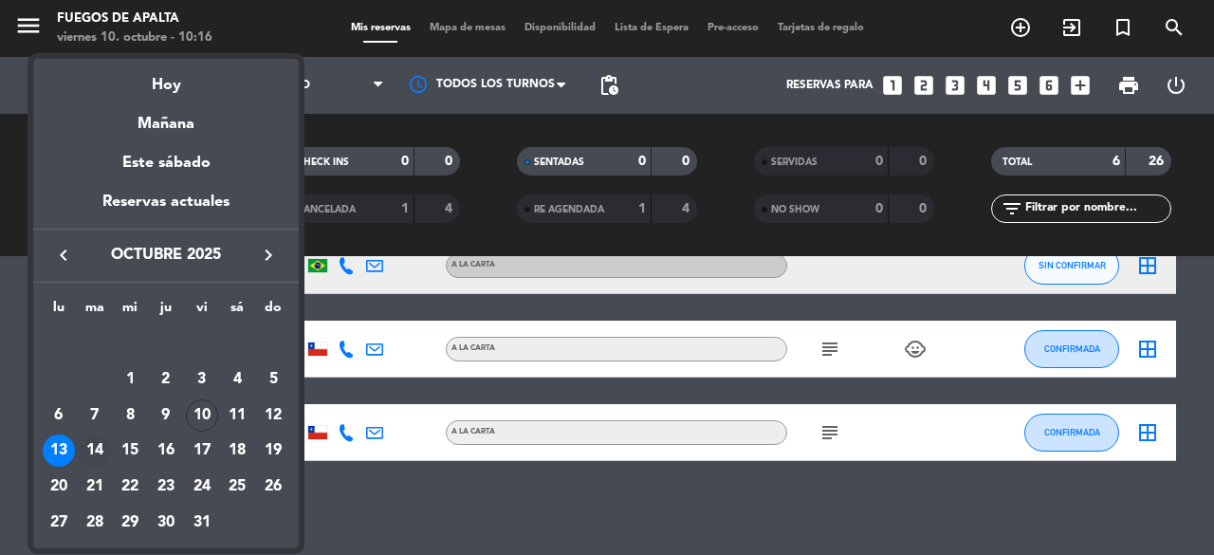
click at [110, 445] on div "14" at bounding box center [95, 450] width 32 height 32
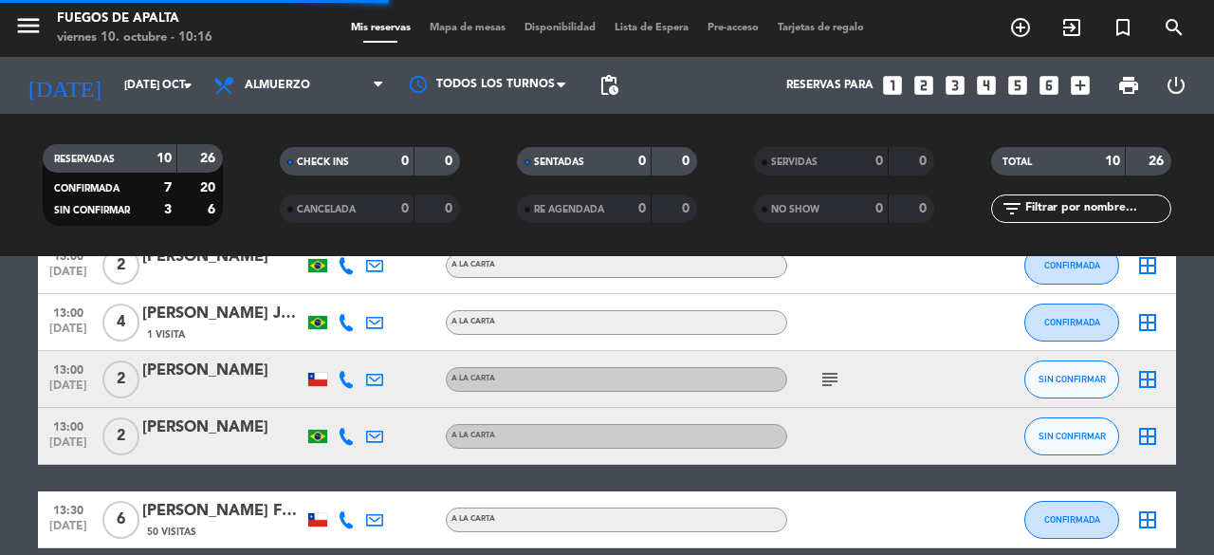
scroll to position [360, 0]
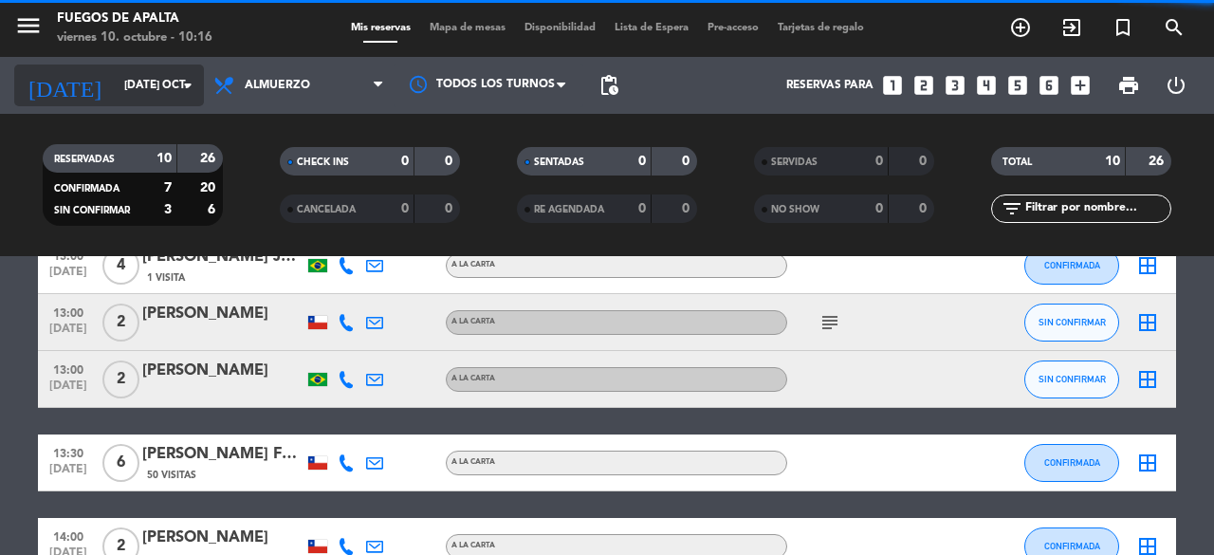
click at [144, 79] on input "[DATE] oct." at bounding box center [190, 85] width 151 height 32
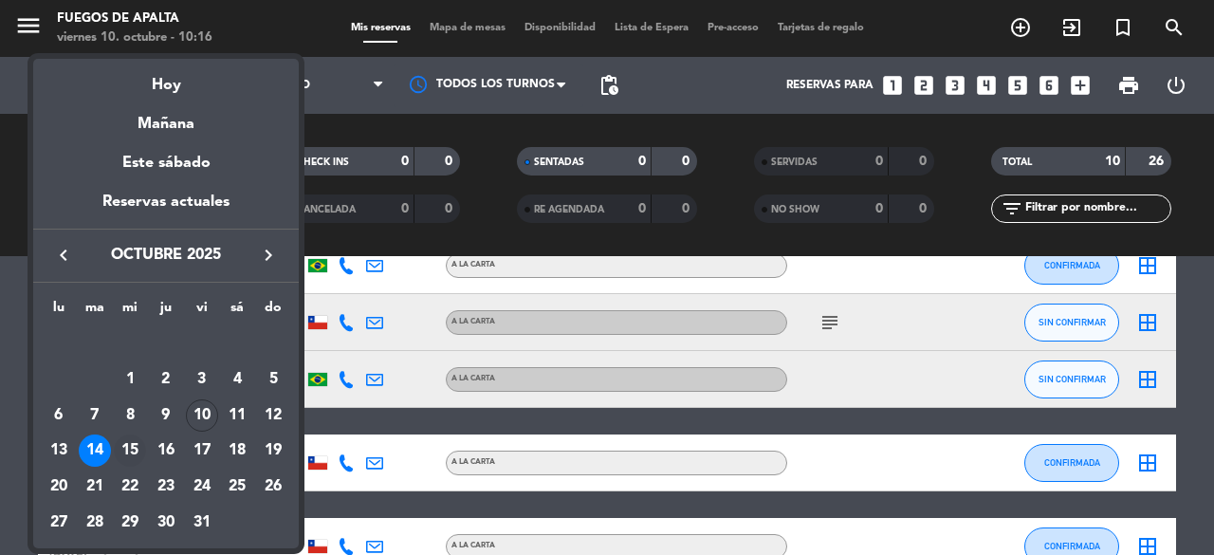
click at [138, 454] on div "15" at bounding box center [130, 450] width 32 height 32
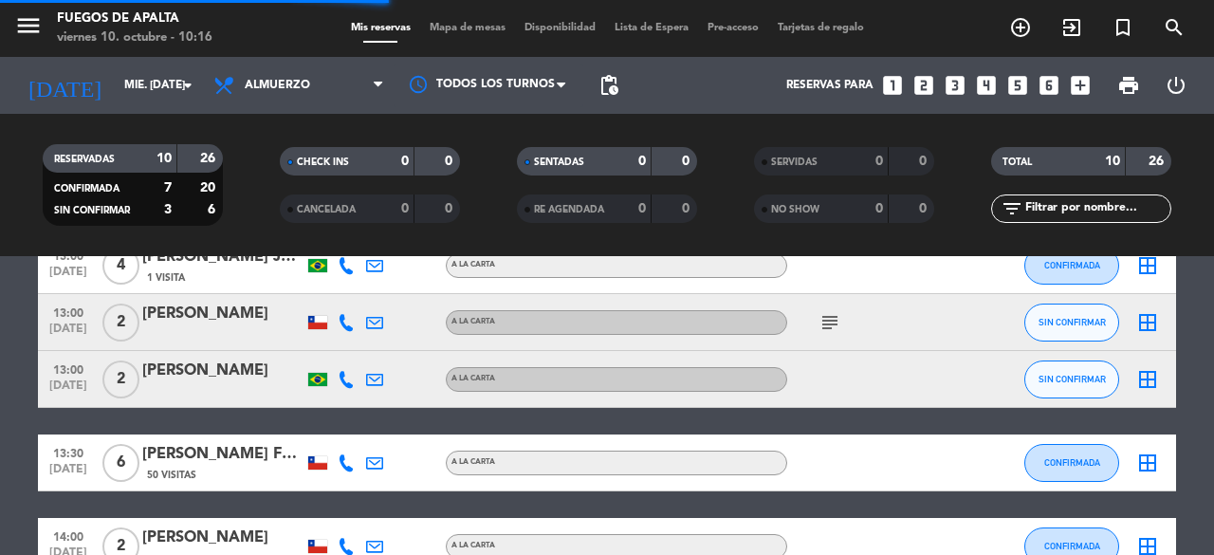
scroll to position [220, 0]
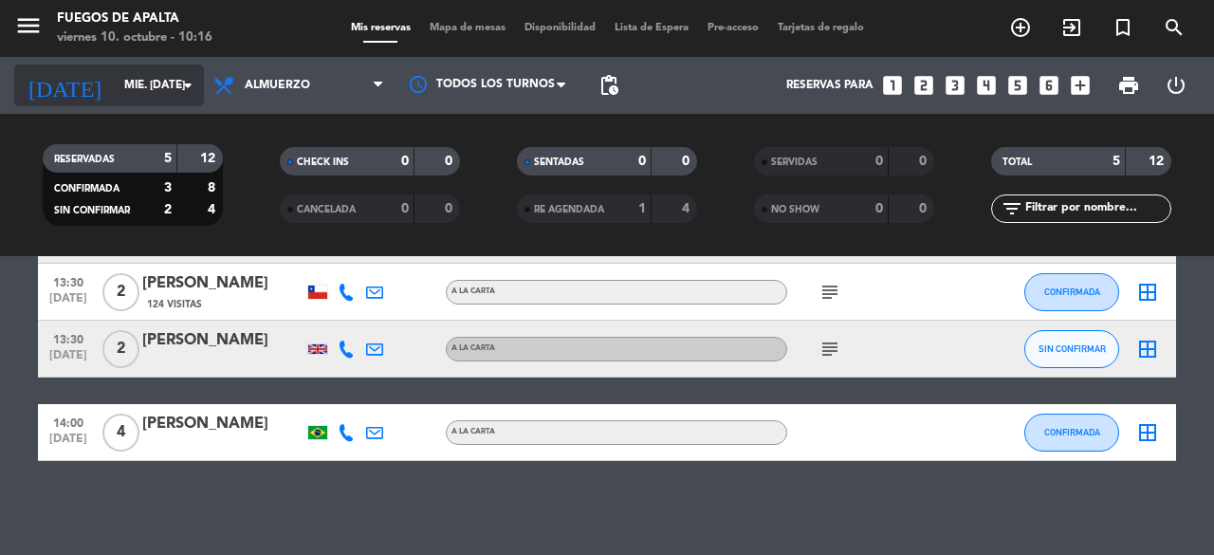
click at [141, 94] on input "mié. [DATE]" at bounding box center [190, 85] width 151 height 32
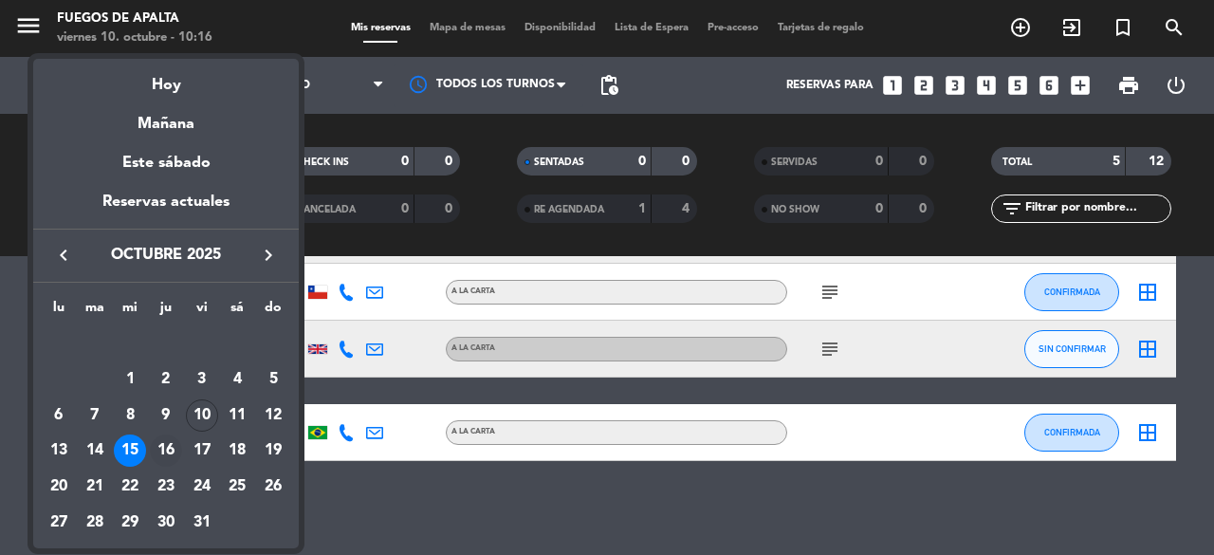
click at [166, 447] on div "16" at bounding box center [166, 450] width 32 height 32
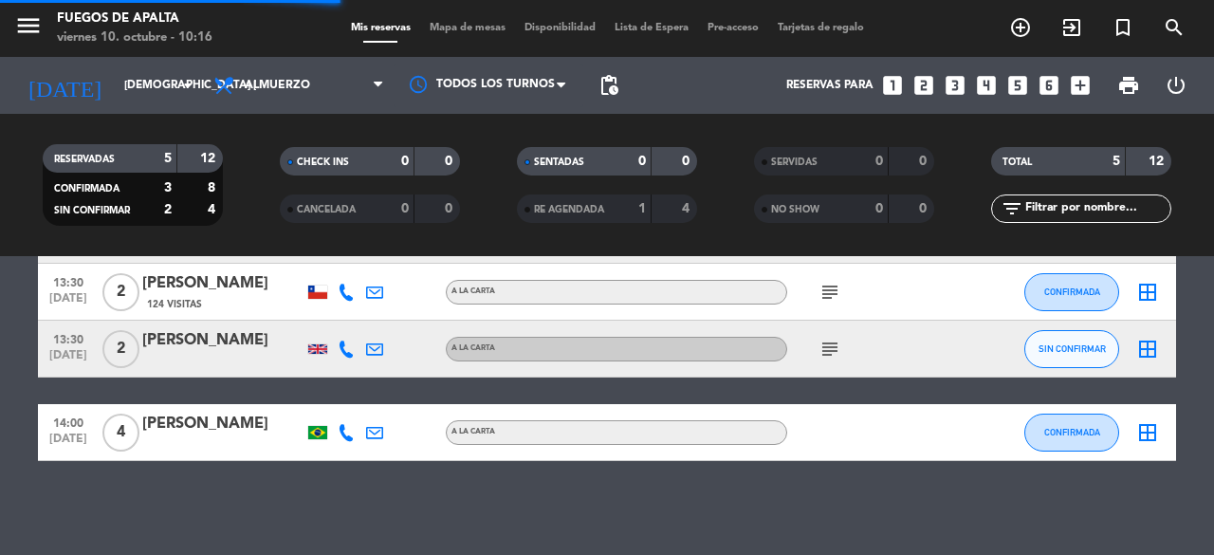
scroll to position [360, 0]
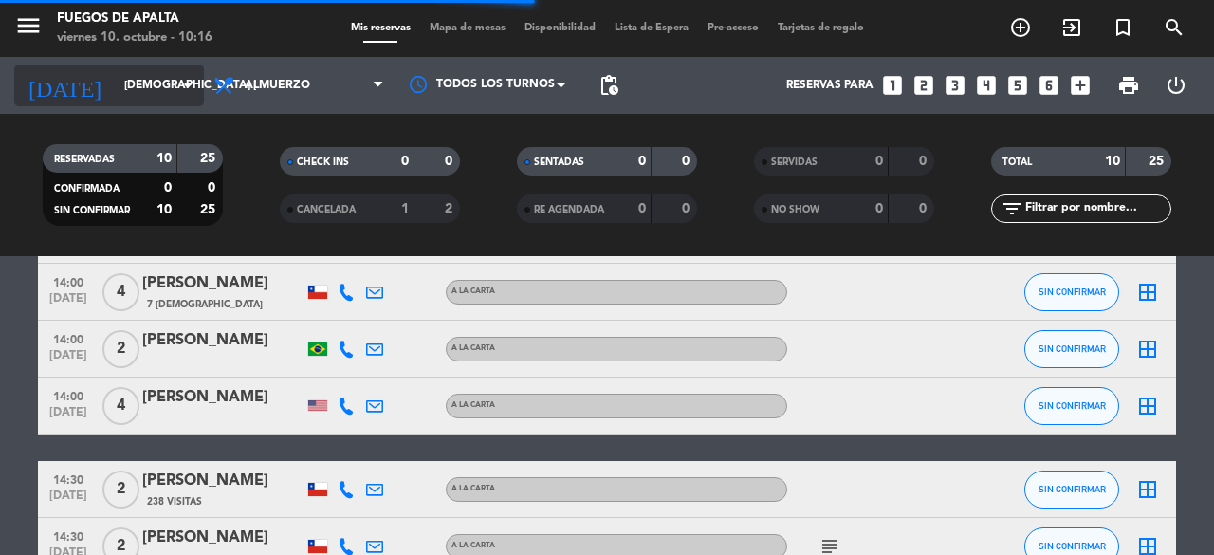
click at [139, 89] on input "[DEMOGRAPHIC_DATA] [DATE]" at bounding box center [190, 85] width 151 height 32
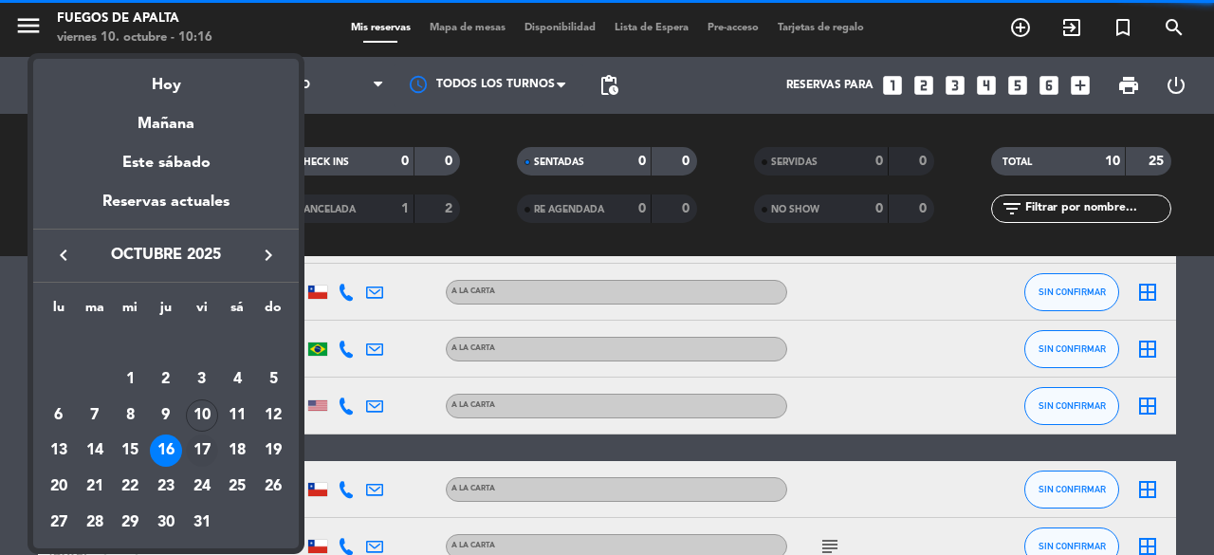
click at [205, 448] on div "17" at bounding box center [202, 450] width 32 height 32
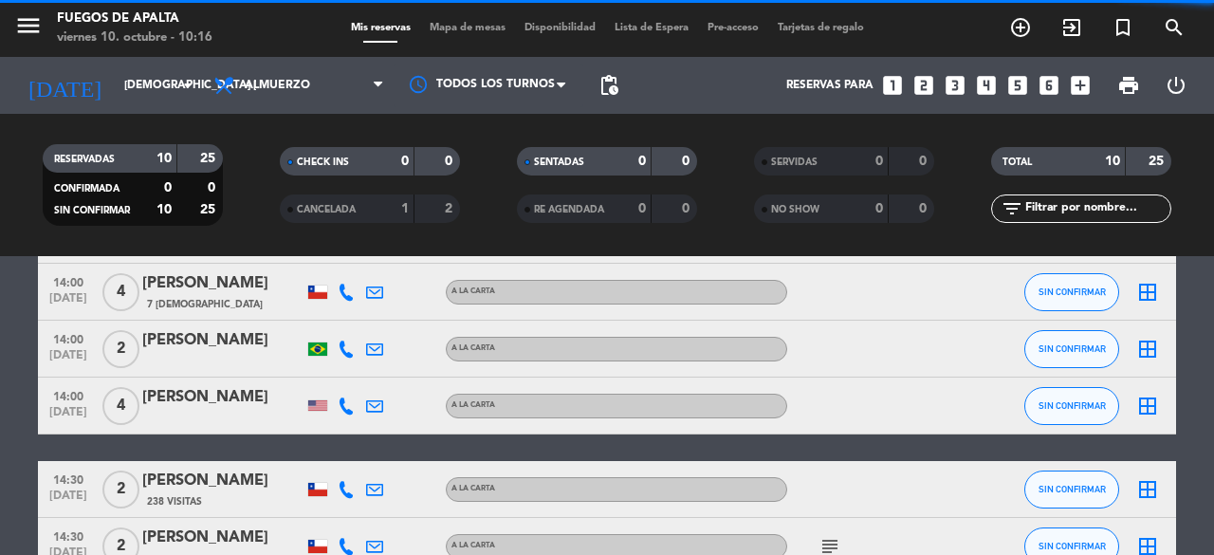
type input "vie. [DATE]"
